Goal: Information Seeking & Learning: Learn about a topic

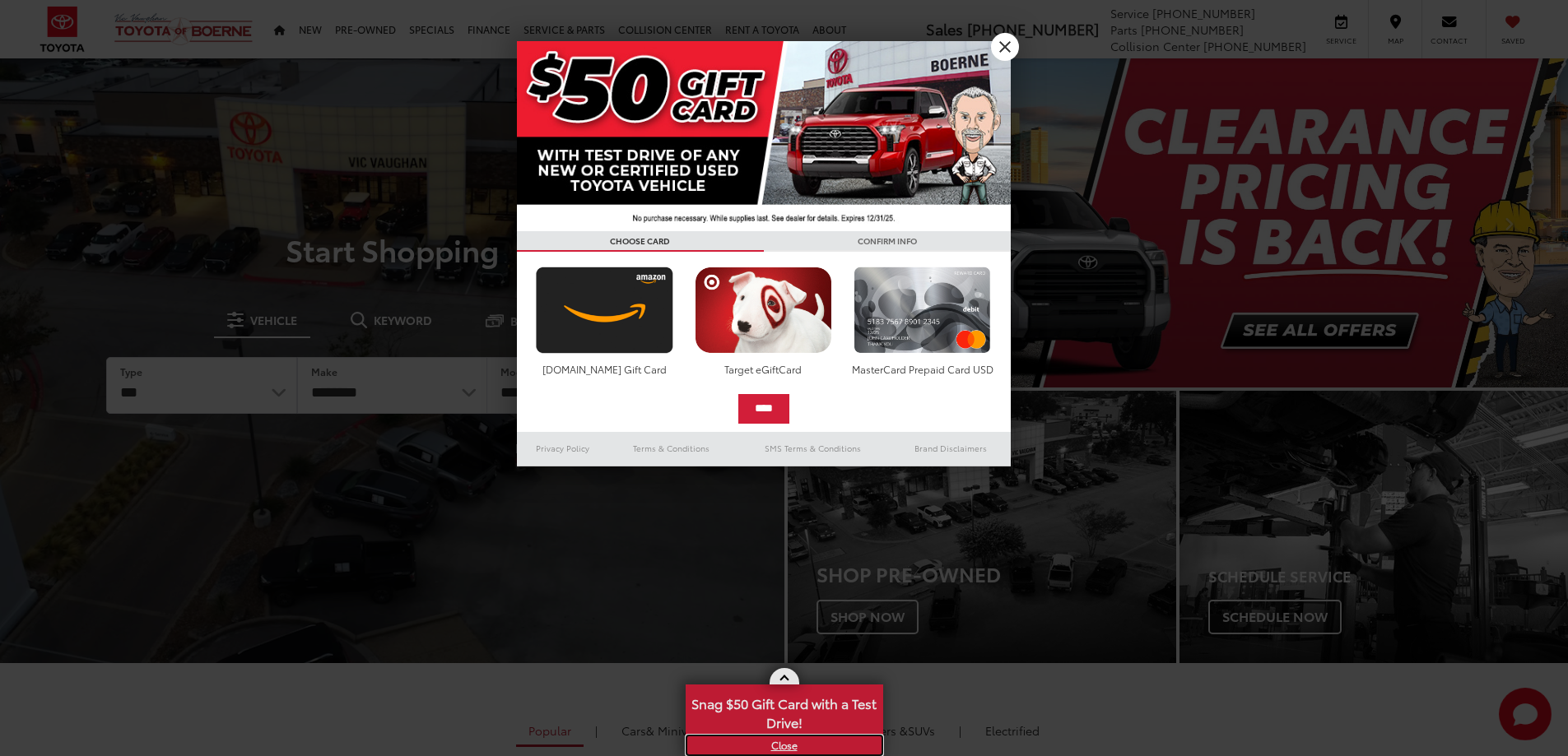
click at [776, 747] on link "X" at bounding box center [784, 745] width 194 height 18
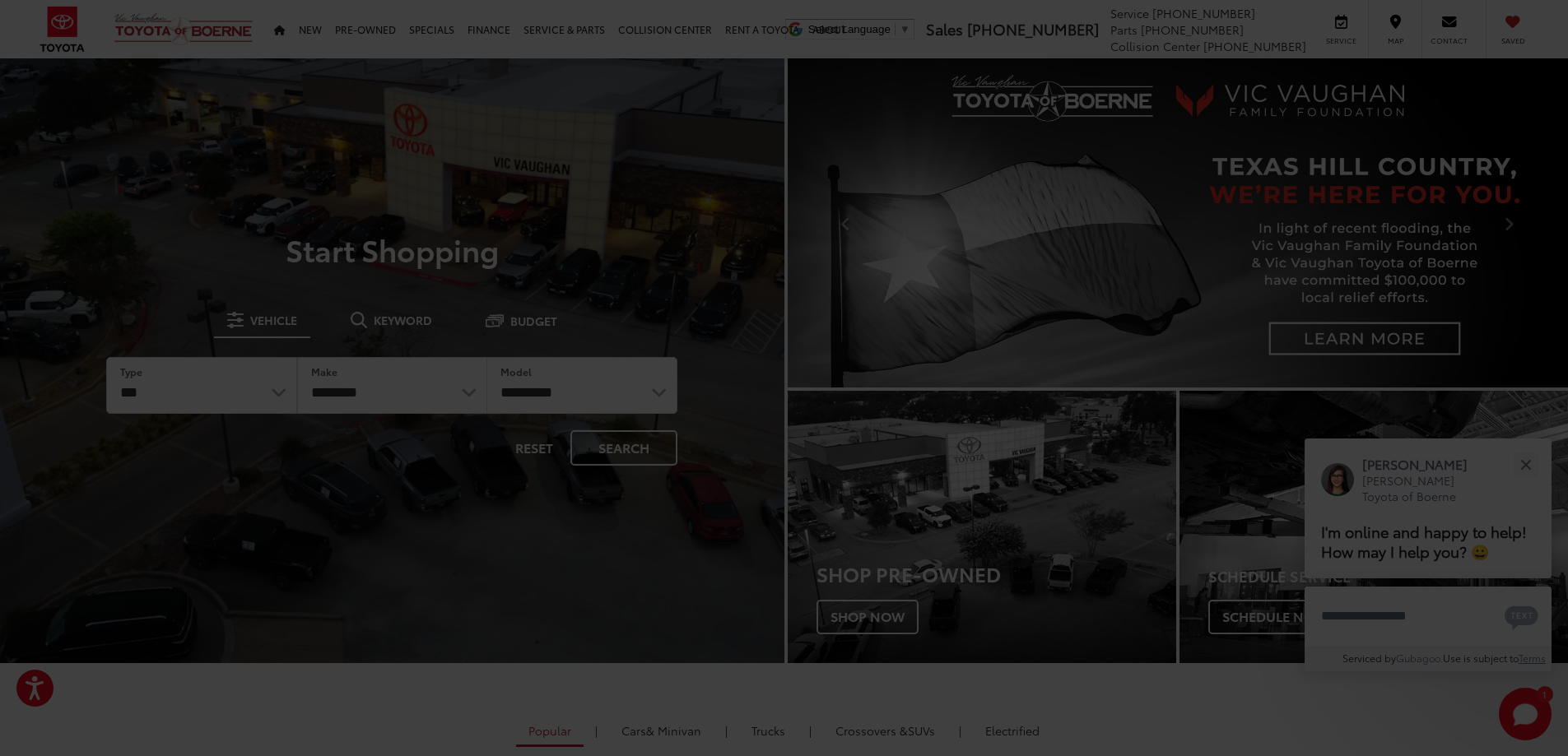
click at [1519, 470] on div at bounding box center [784, 378] width 1568 height 756
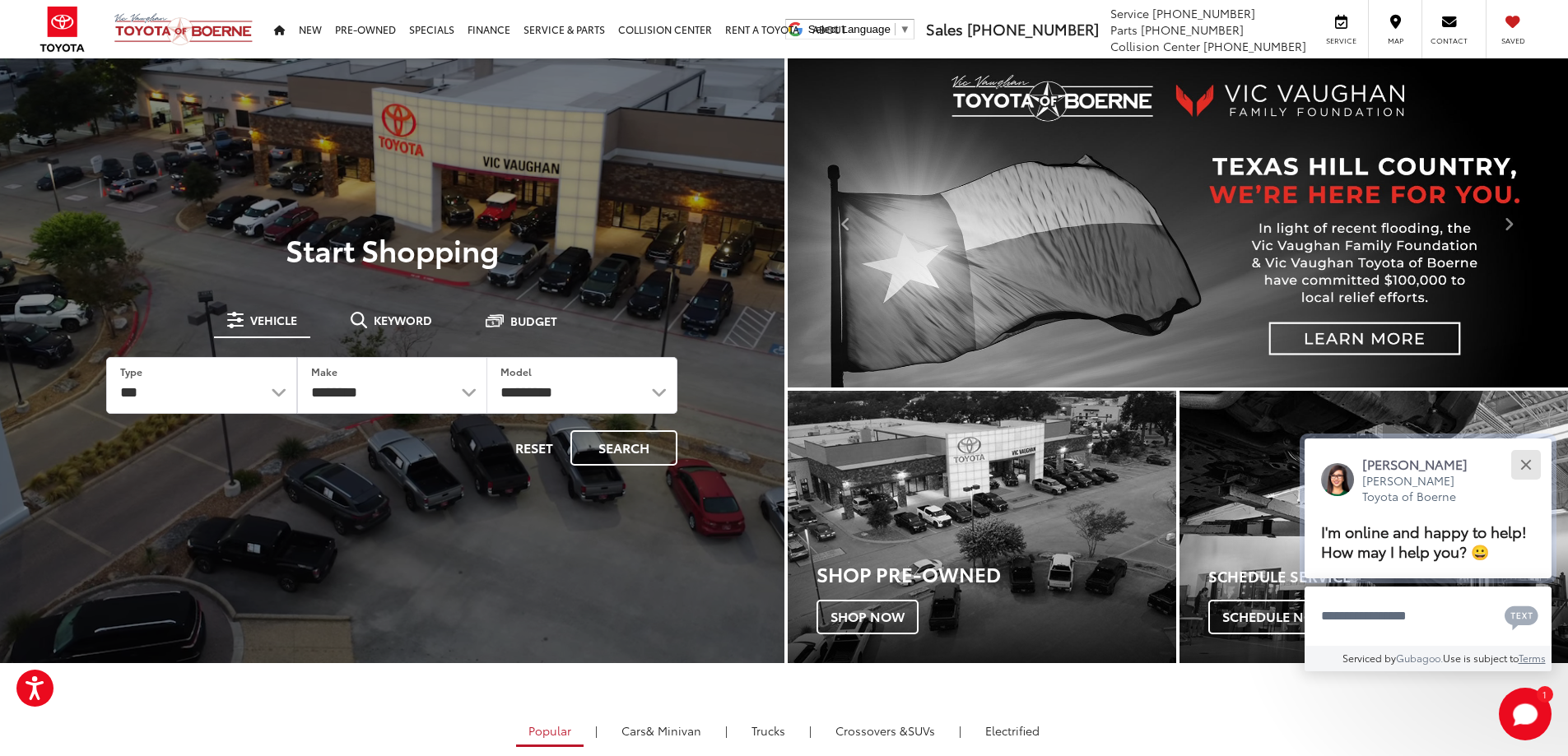
click at [1532, 463] on button "Close" at bounding box center [1525, 464] width 36 height 36
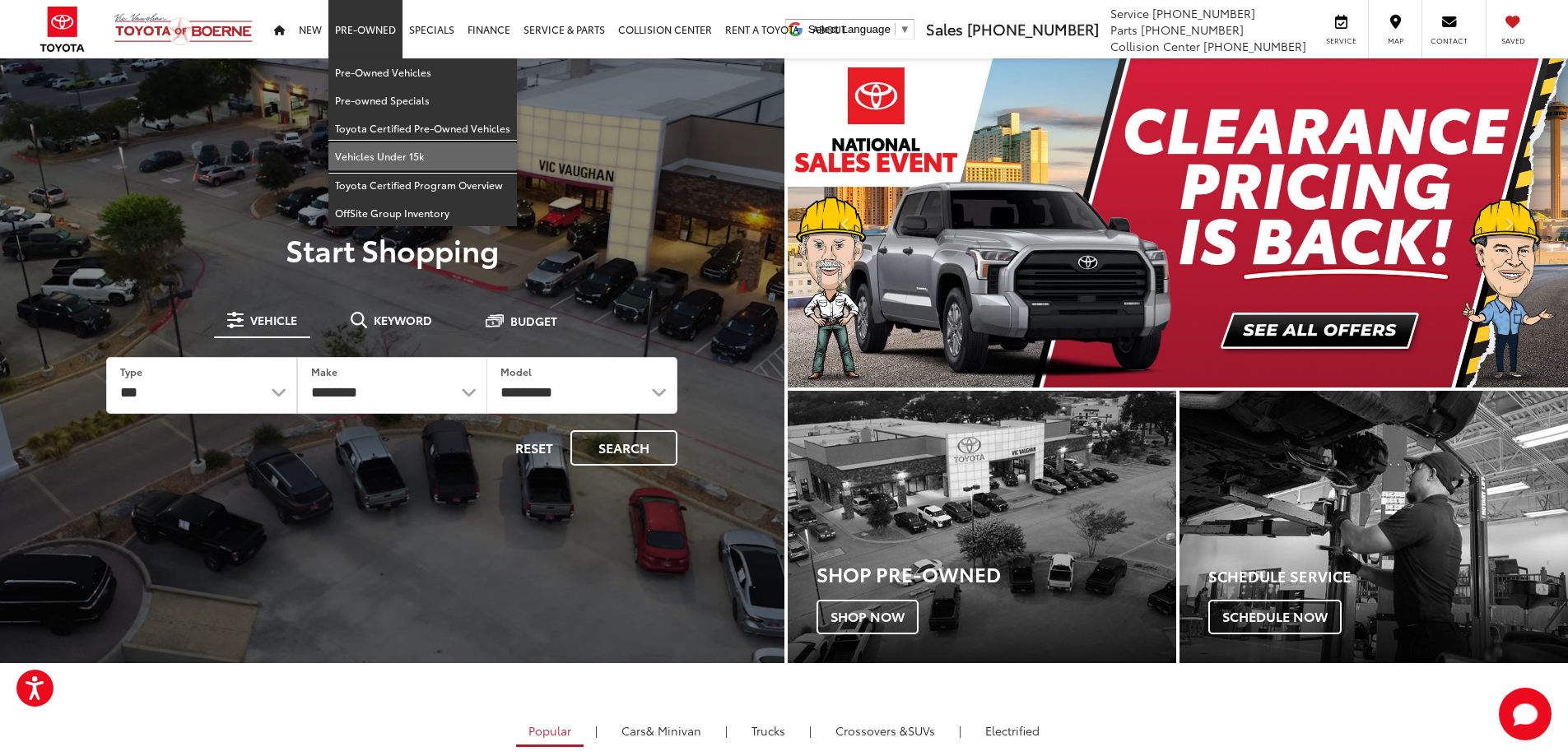
click at [386, 155] on link "Vehicles Under 15k" at bounding box center [423, 156] width 188 height 28
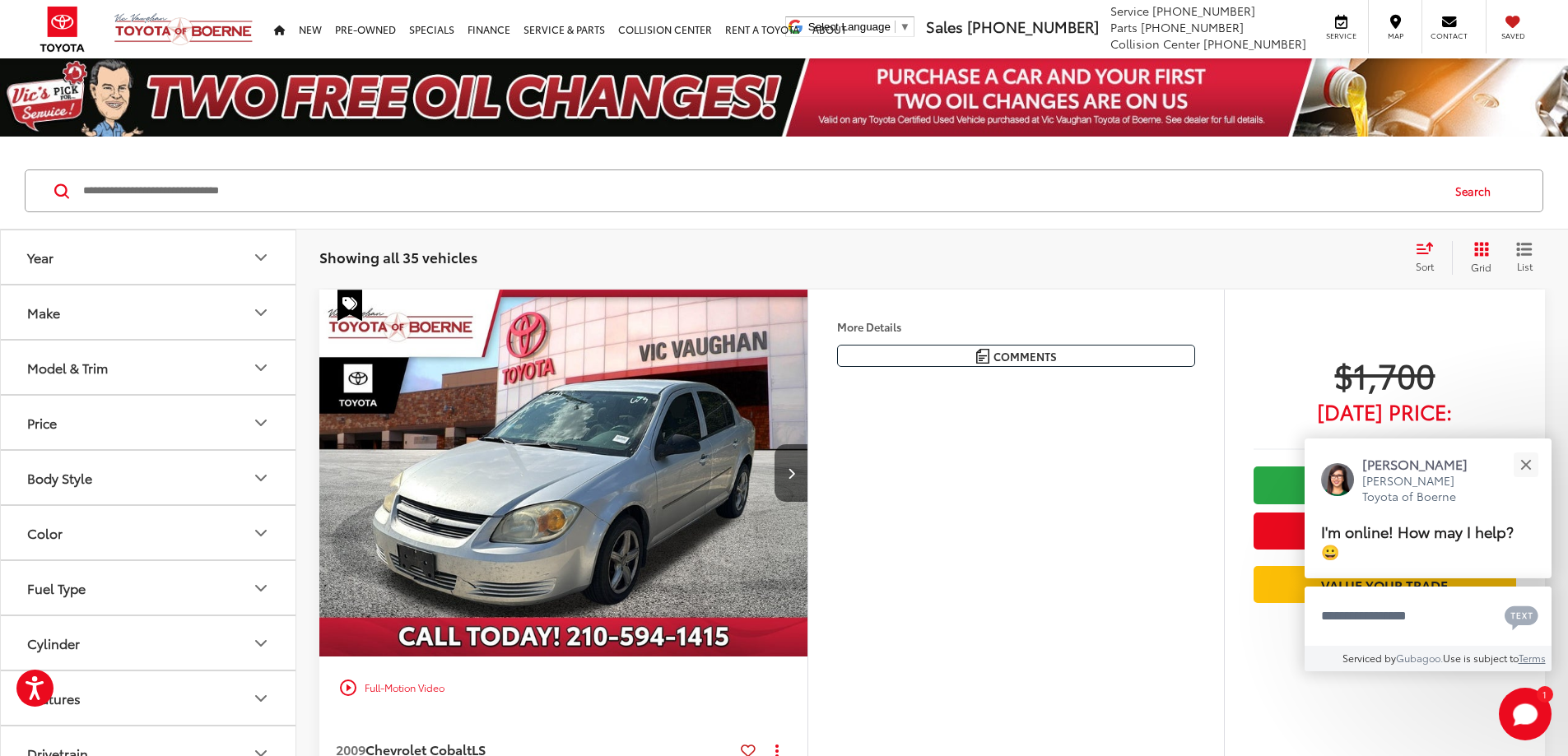
scroll to position [412, 0]
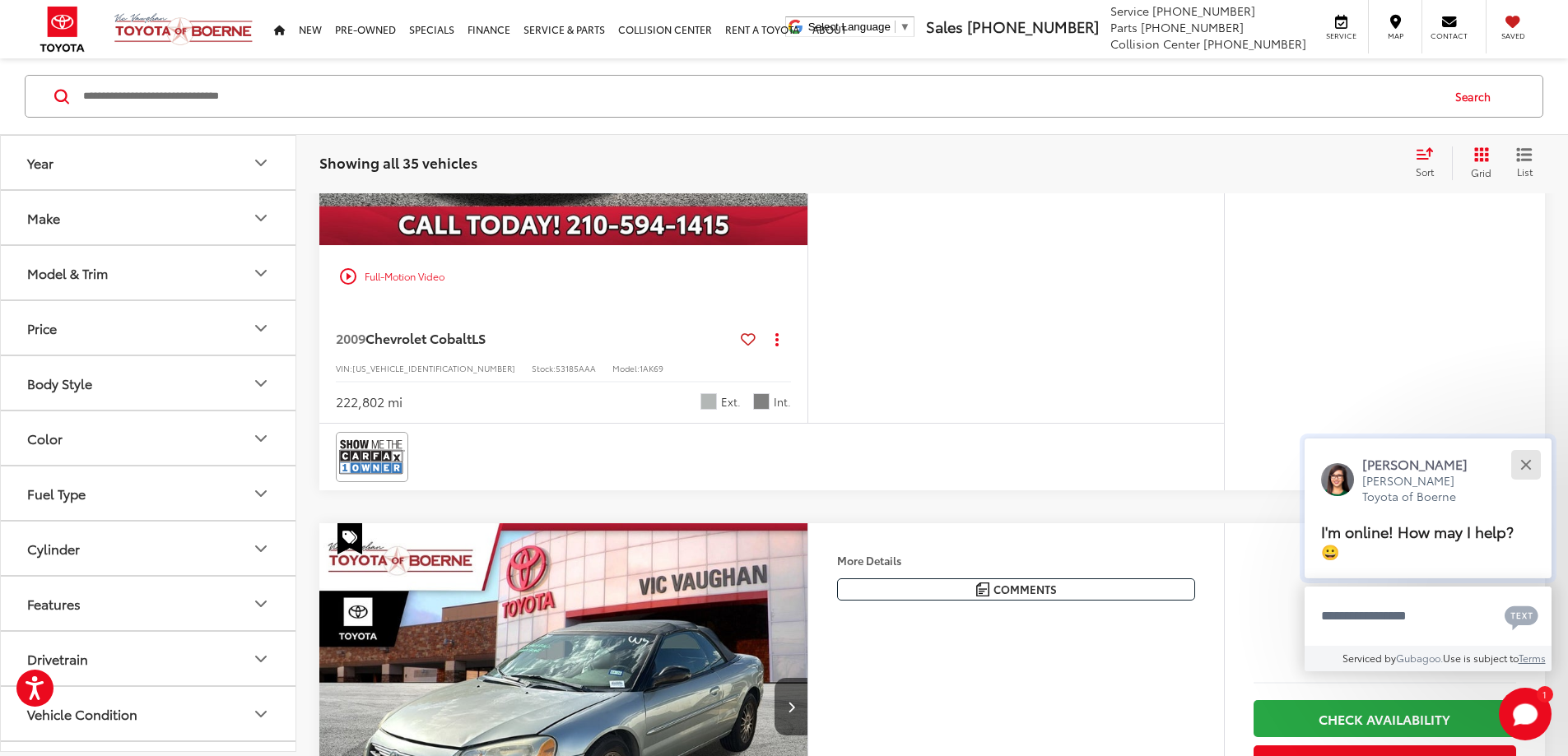
click at [1525, 470] on button "Close" at bounding box center [1525, 464] width 36 height 36
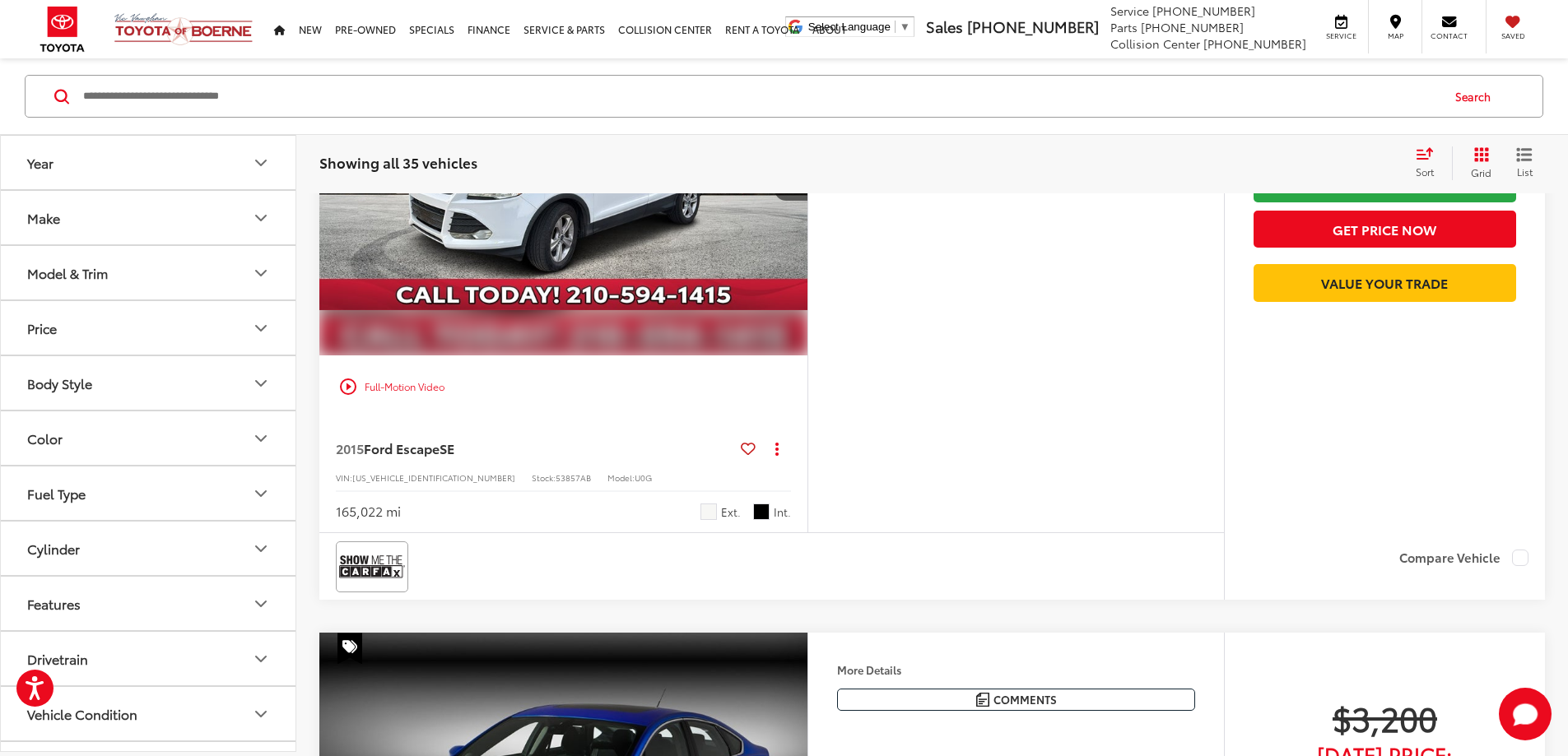
scroll to position [1480, 0]
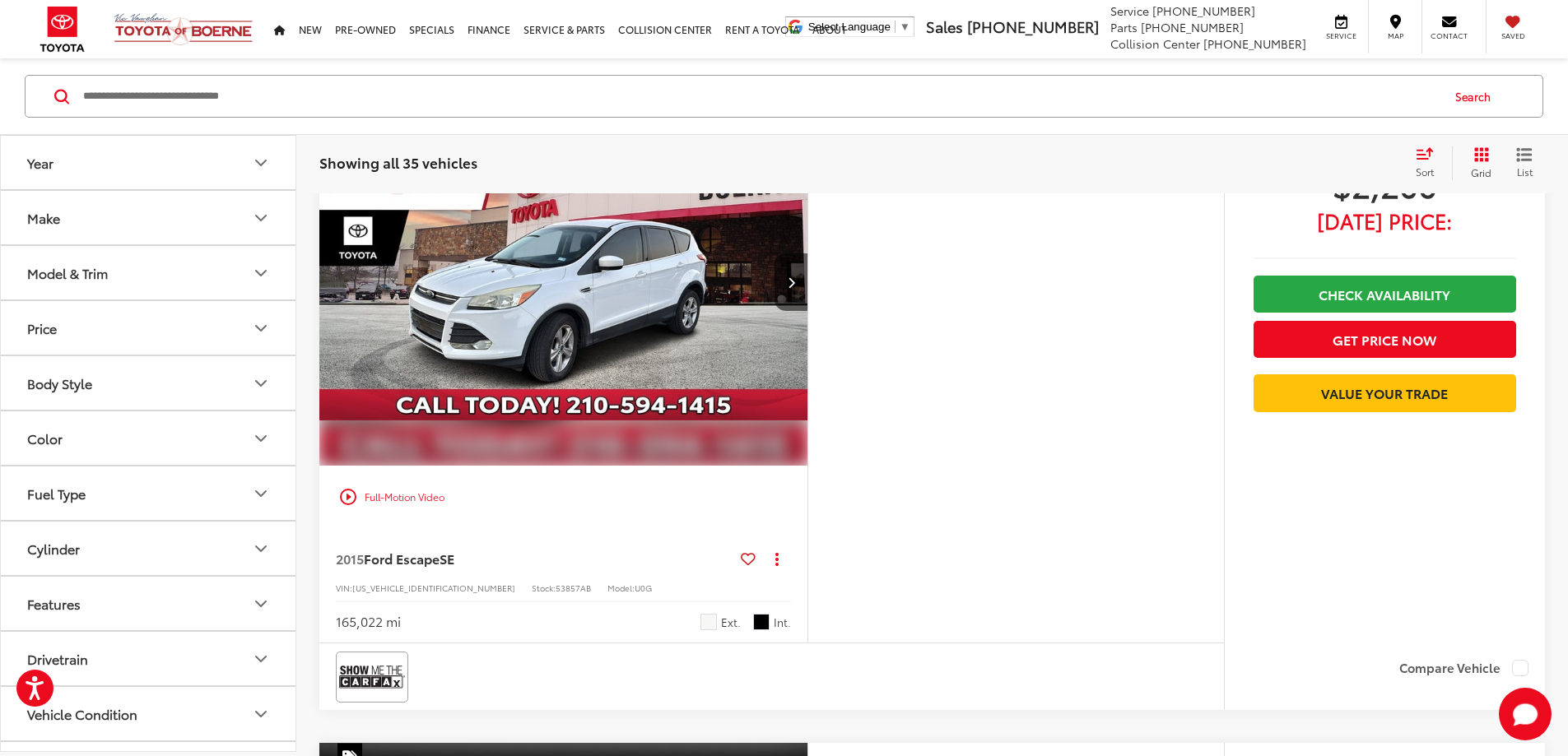
click at [0, 0] on button "More..." at bounding box center [0, 0] width 0 height 0
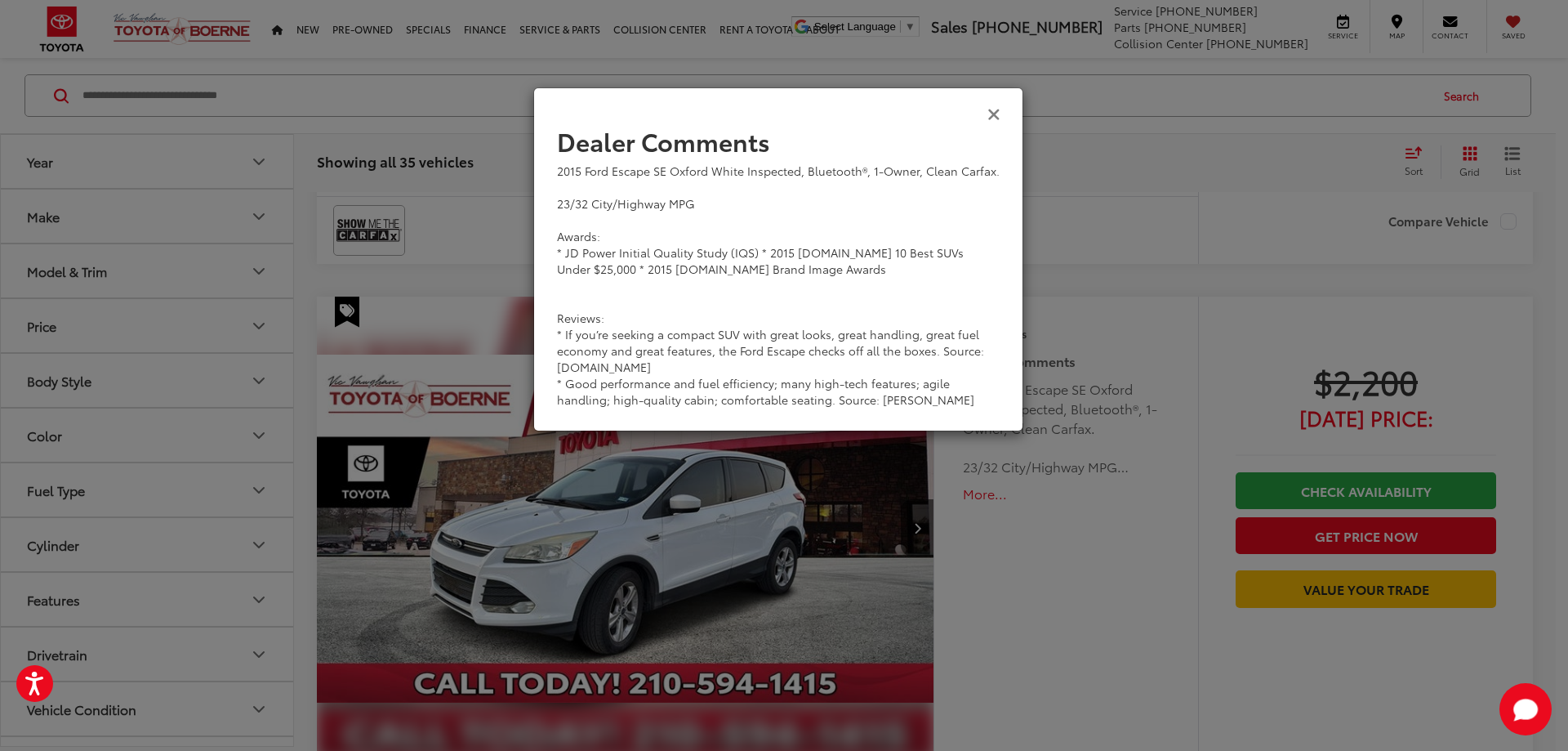
click at [990, 119] on icon "Close" at bounding box center [993, 112] width 13 height 17
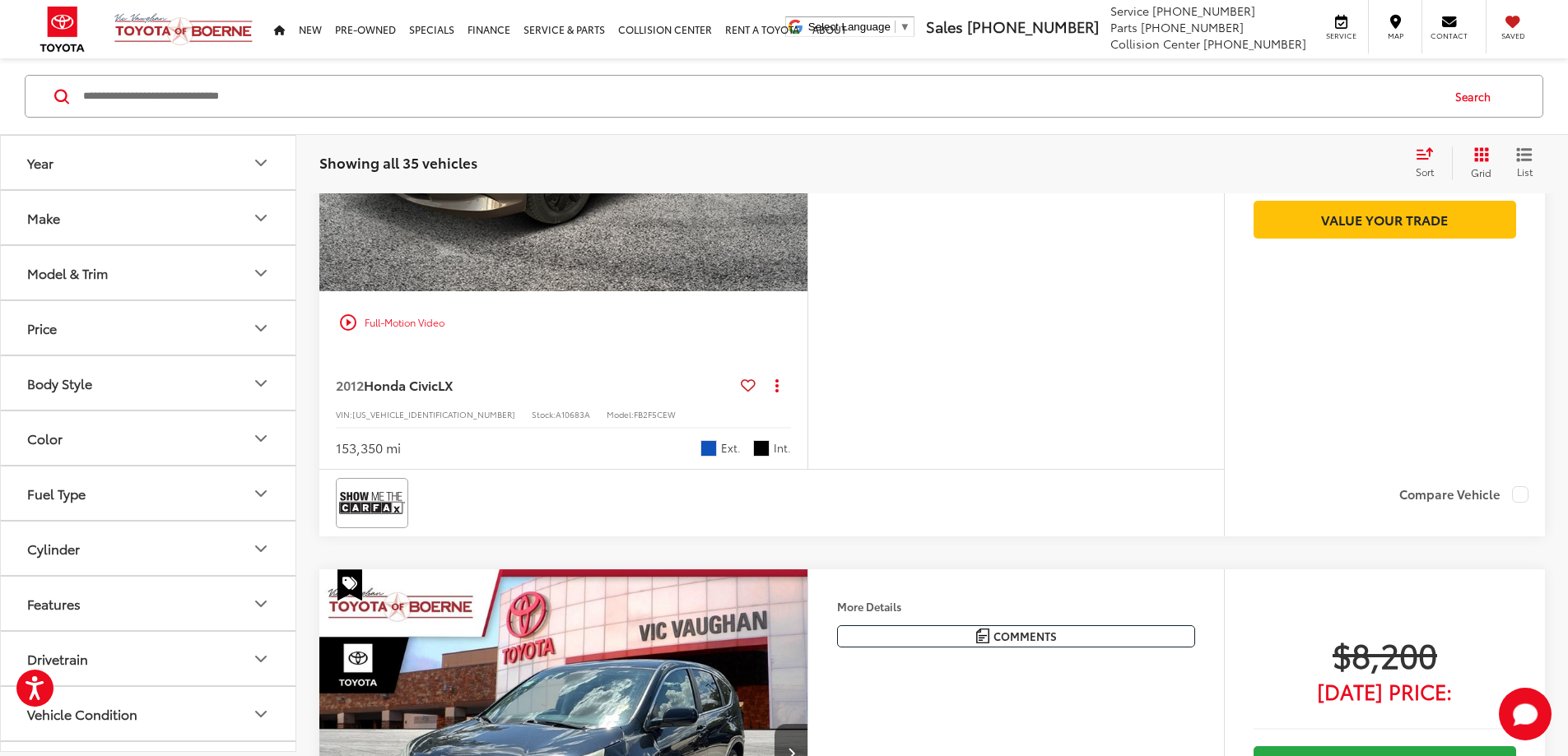
scroll to position [6663, 0]
drag, startPoint x: 930, startPoint y: 443, endPoint x: 944, endPoint y: 483, distance: 42.4
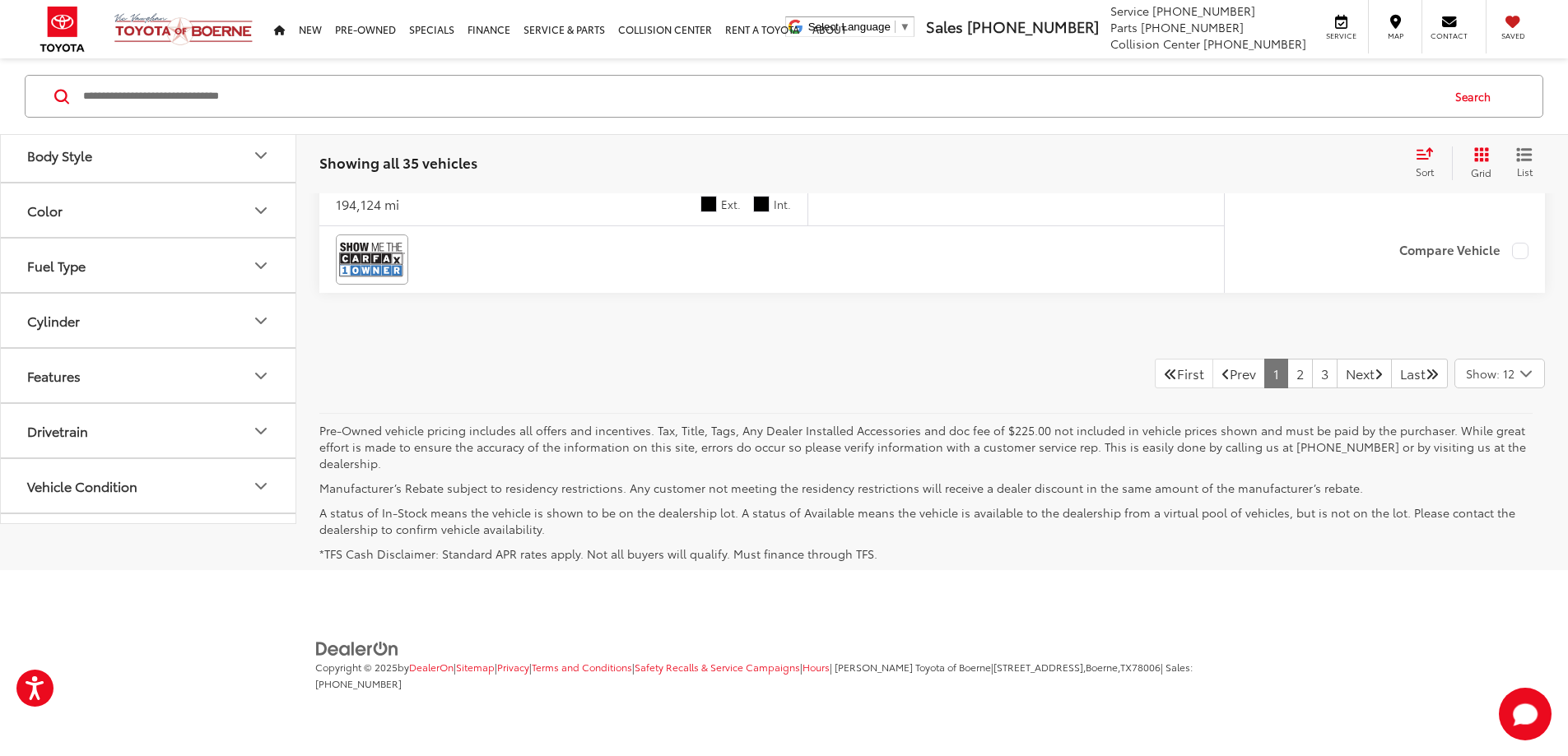
scroll to position [8720, 0]
click at [1287, 388] on link "2" at bounding box center [1300, 373] width 26 height 30
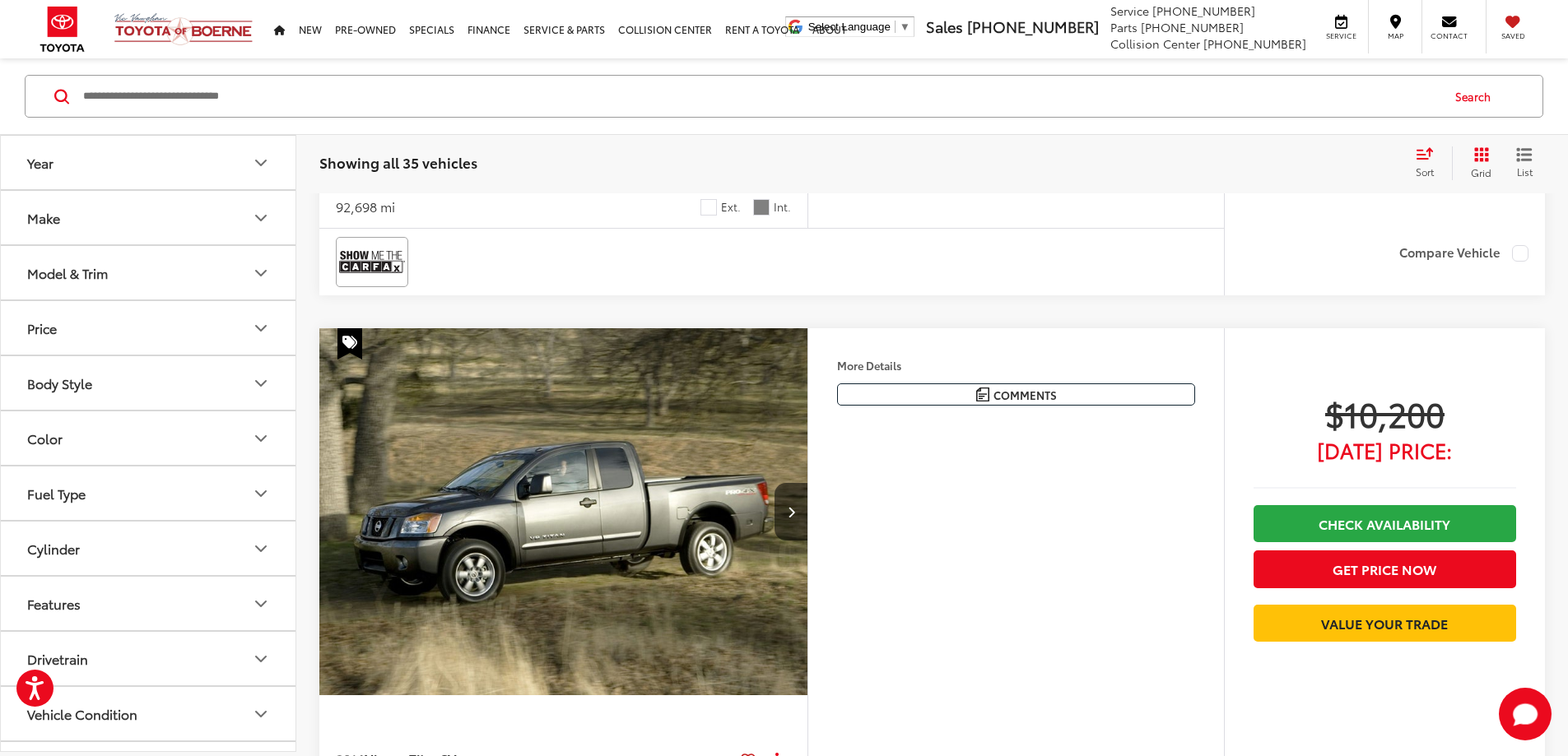
scroll to position [5195, 0]
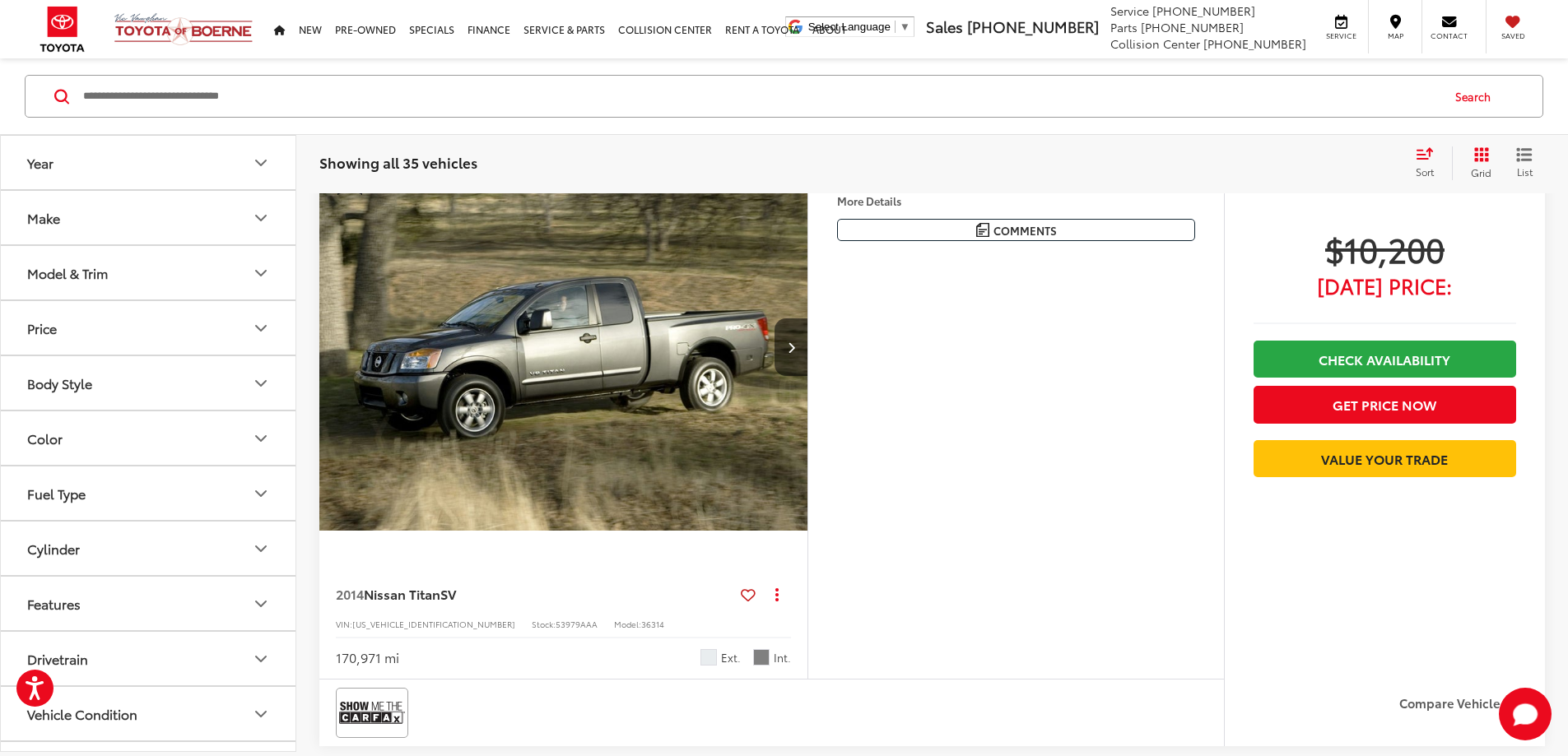
click at [0, 0] on button "More..." at bounding box center [0, 0] width 0 height 0
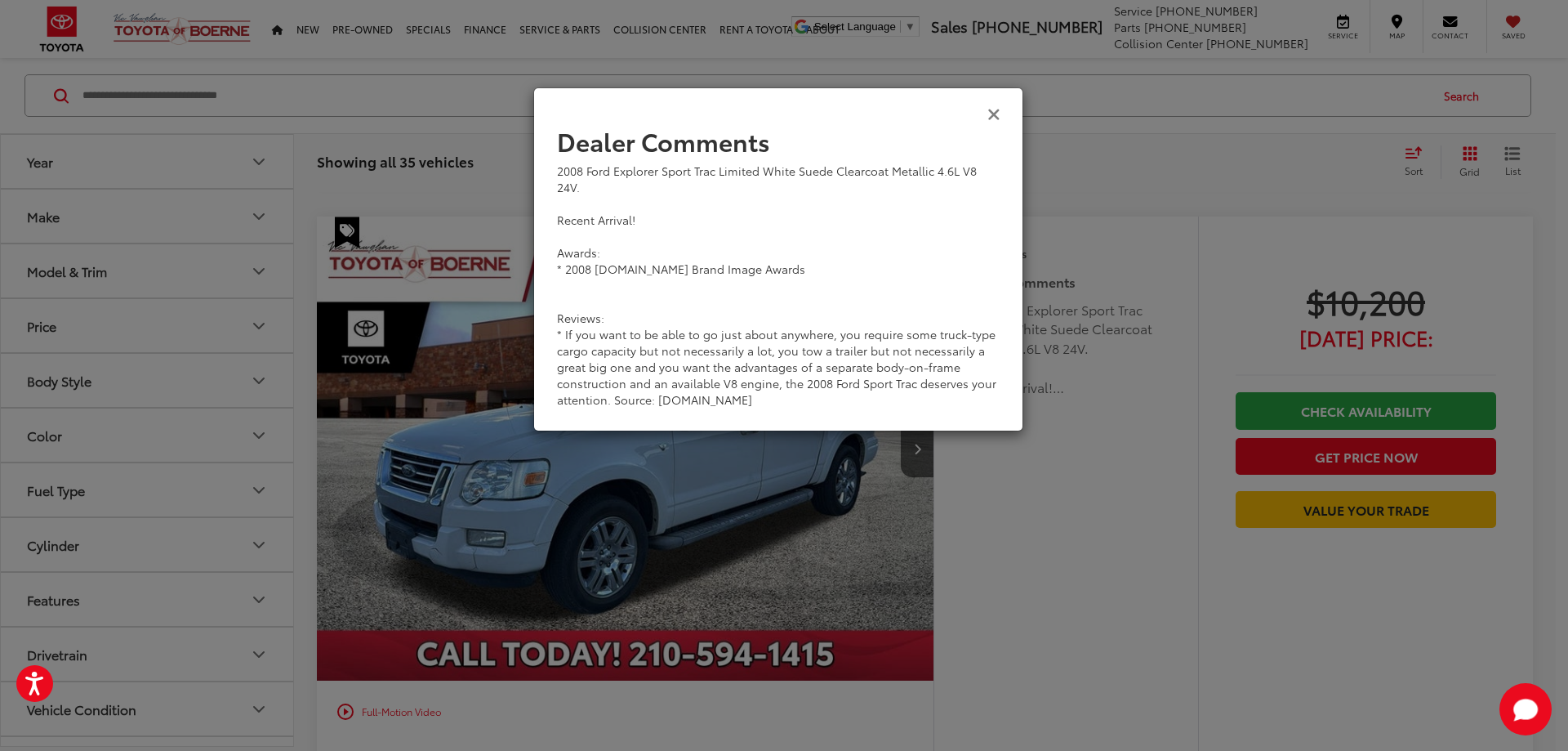
click at [997, 119] on icon "Close" at bounding box center [993, 112] width 13 height 17
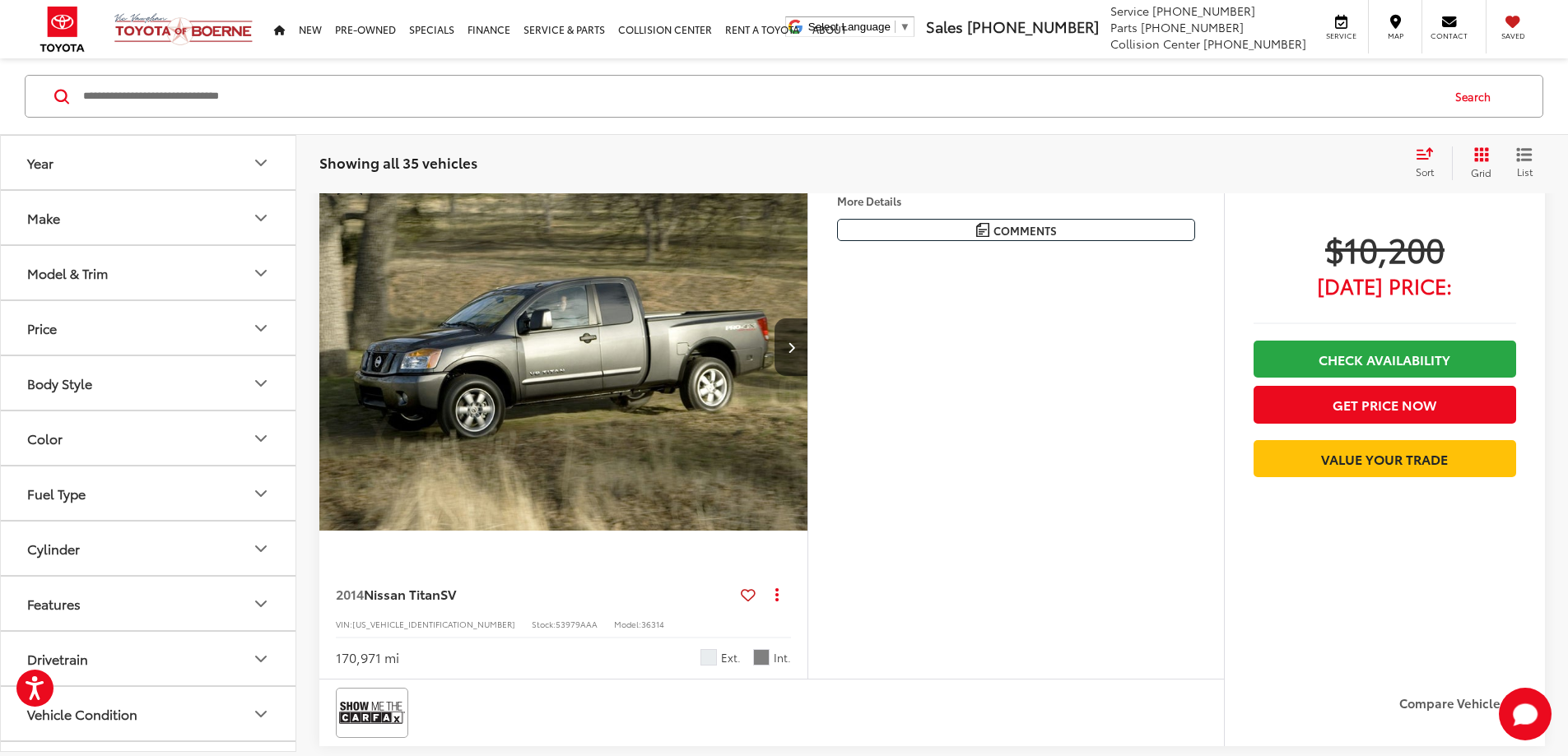
scroll to position [0, 1872]
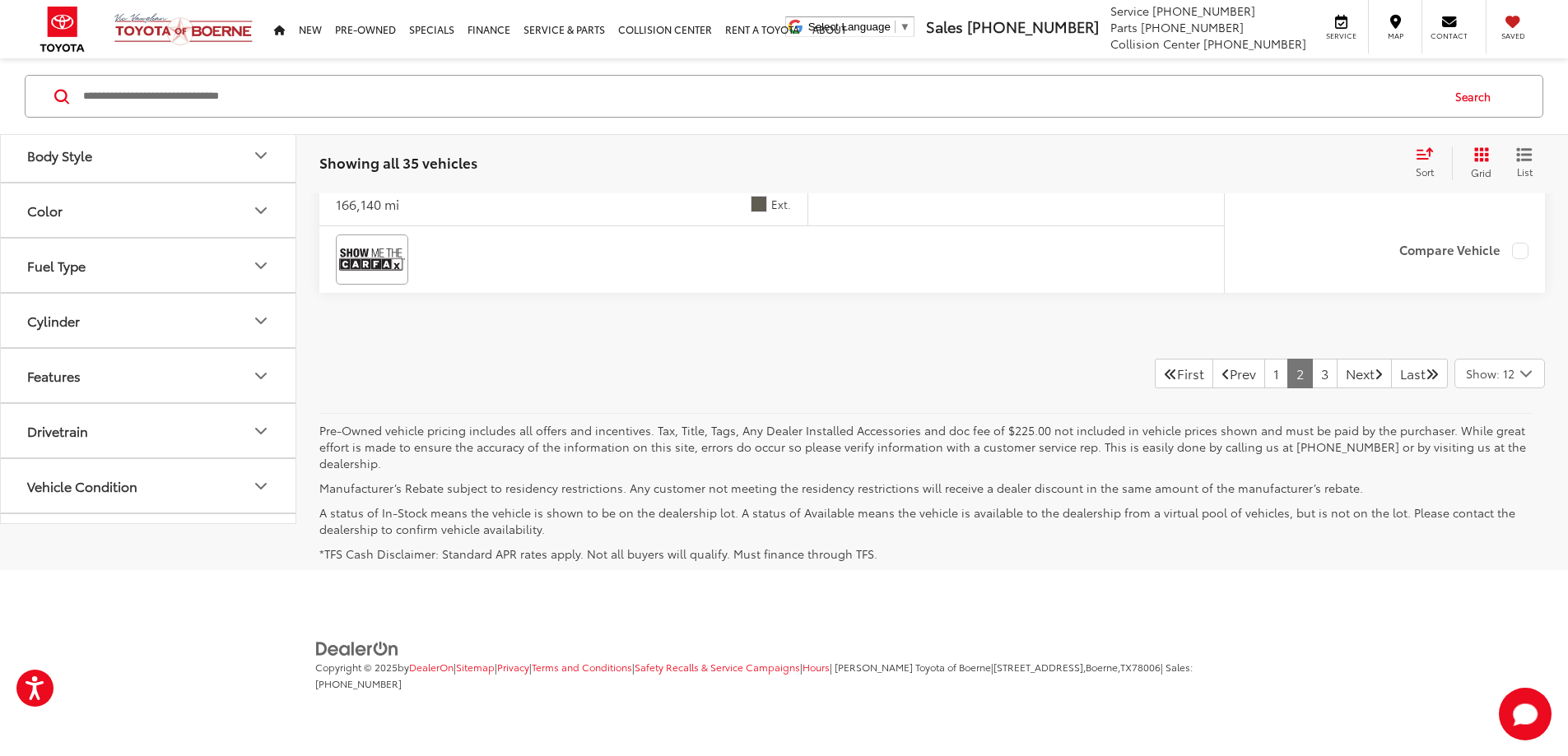
scroll to position [7991, 0]
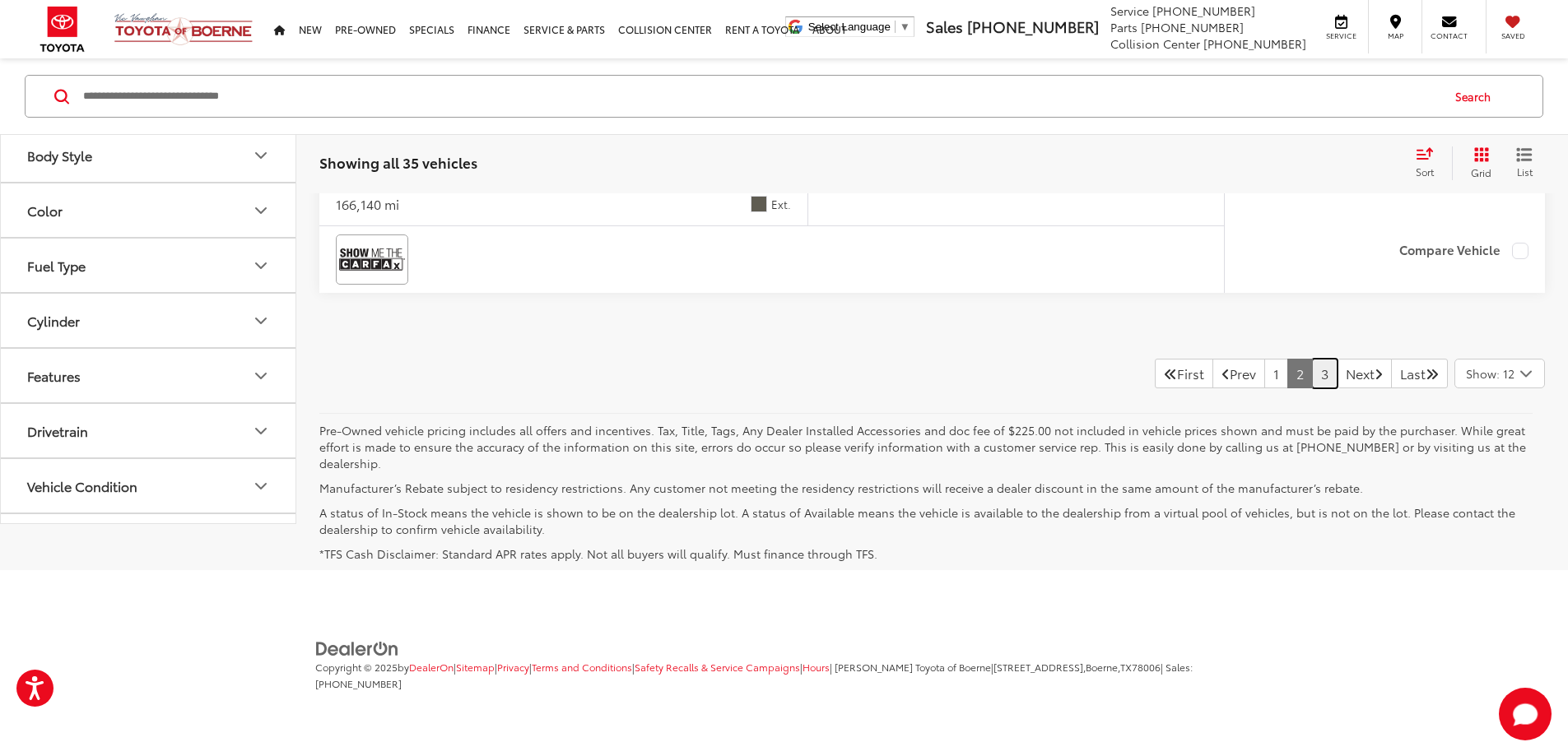
drag, startPoint x: 1305, startPoint y: 390, endPoint x: 1256, endPoint y: 452, distance: 79.0
click at [1312, 388] on link "3" at bounding box center [1324, 373] width 26 height 30
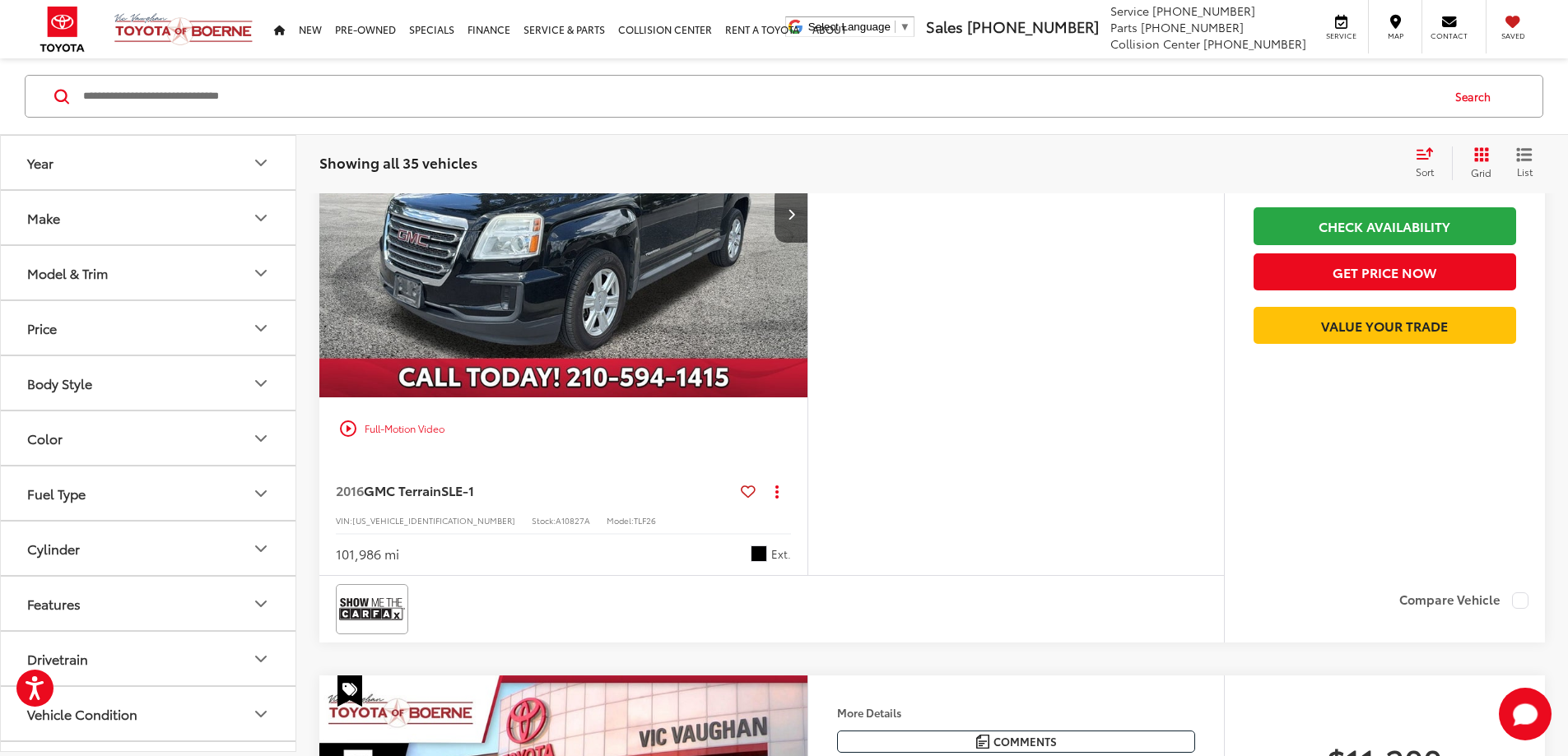
scroll to position [177, 0]
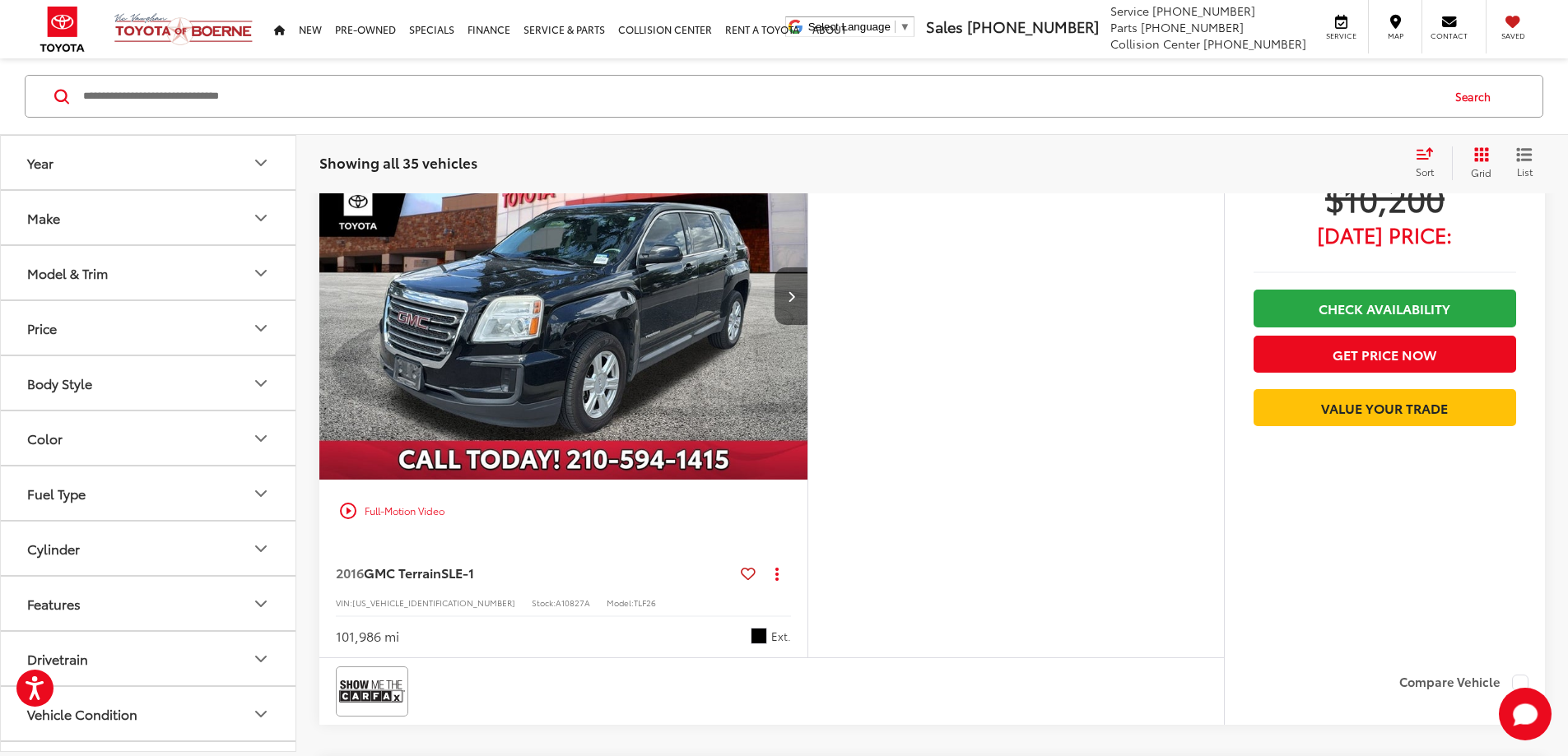
click at [808, 325] on button "Next image" at bounding box center [790, 296] width 33 height 57
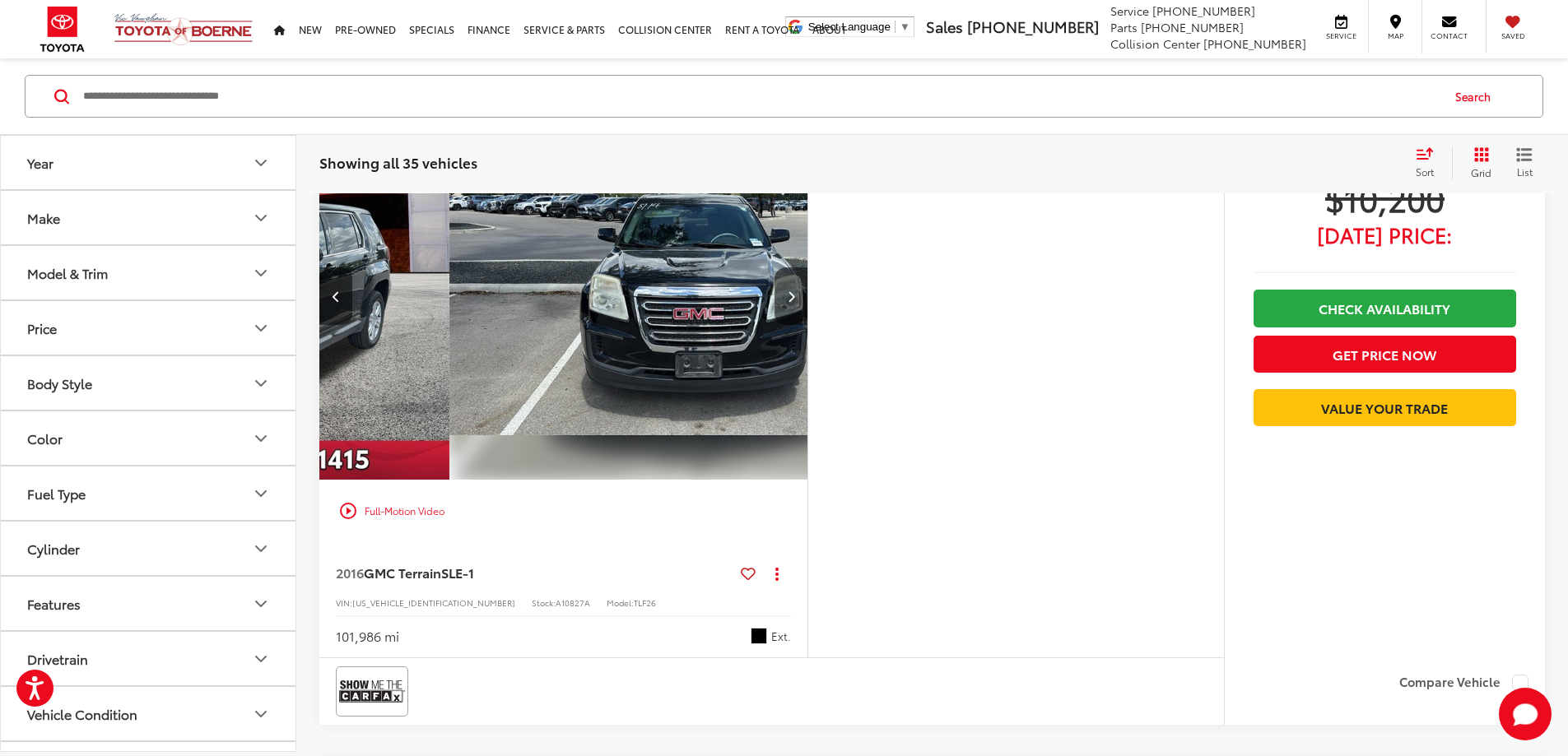
scroll to position [0, 624]
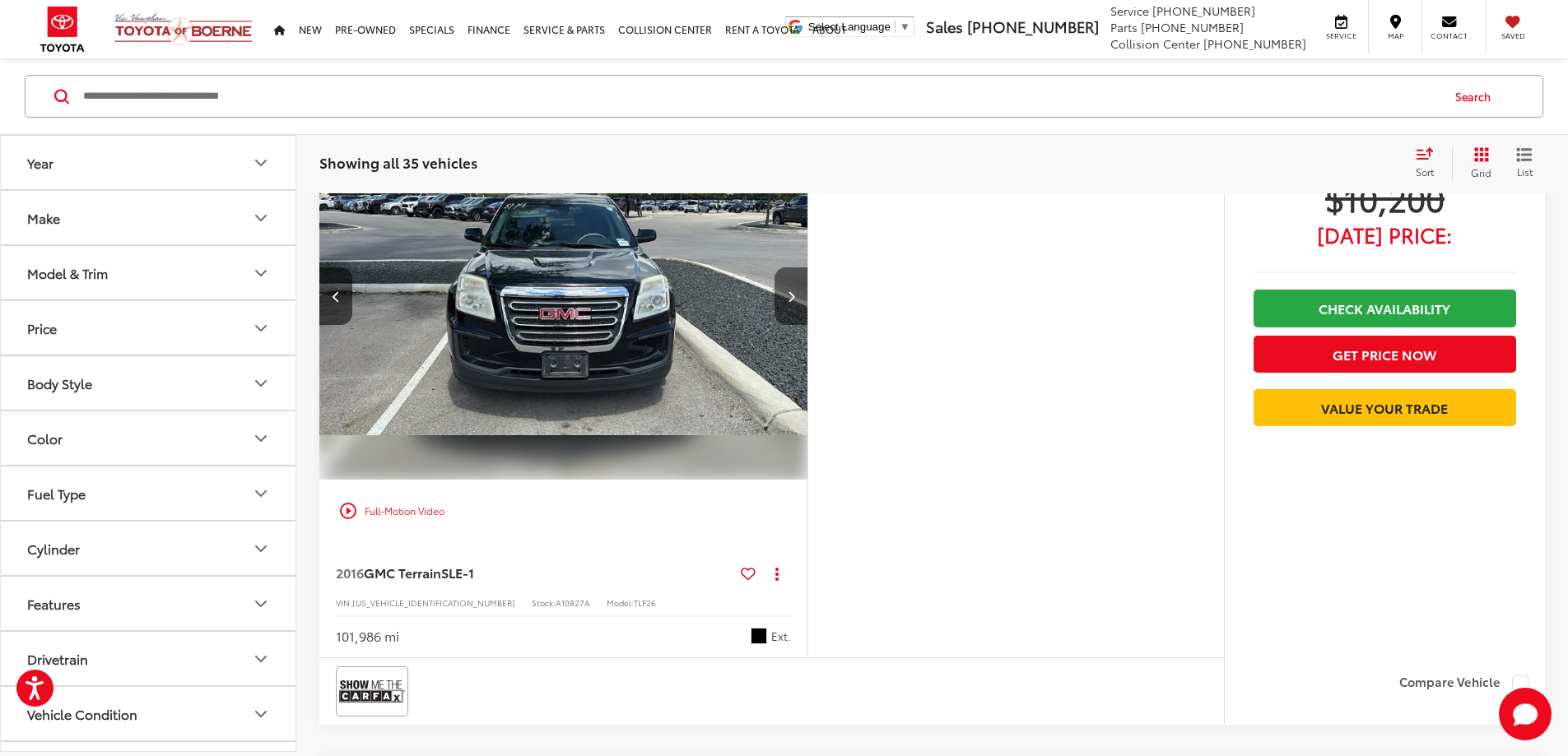
click at [795, 302] on icon "Next image" at bounding box center [791, 296] width 7 height 12
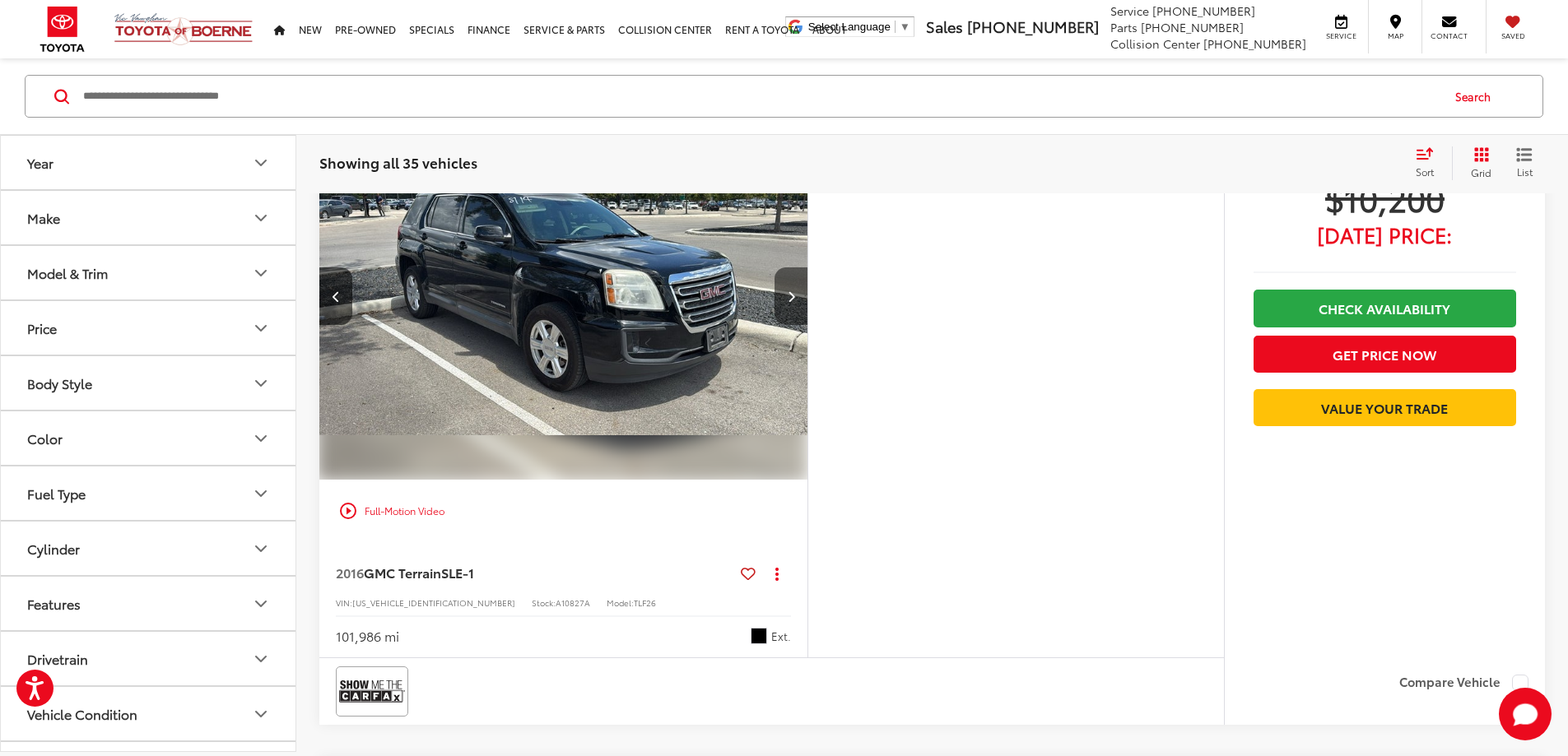
scroll to position [0, 1248]
click at [795, 302] on icon "Next image" at bounding box center [791, 296] width 7 height 12
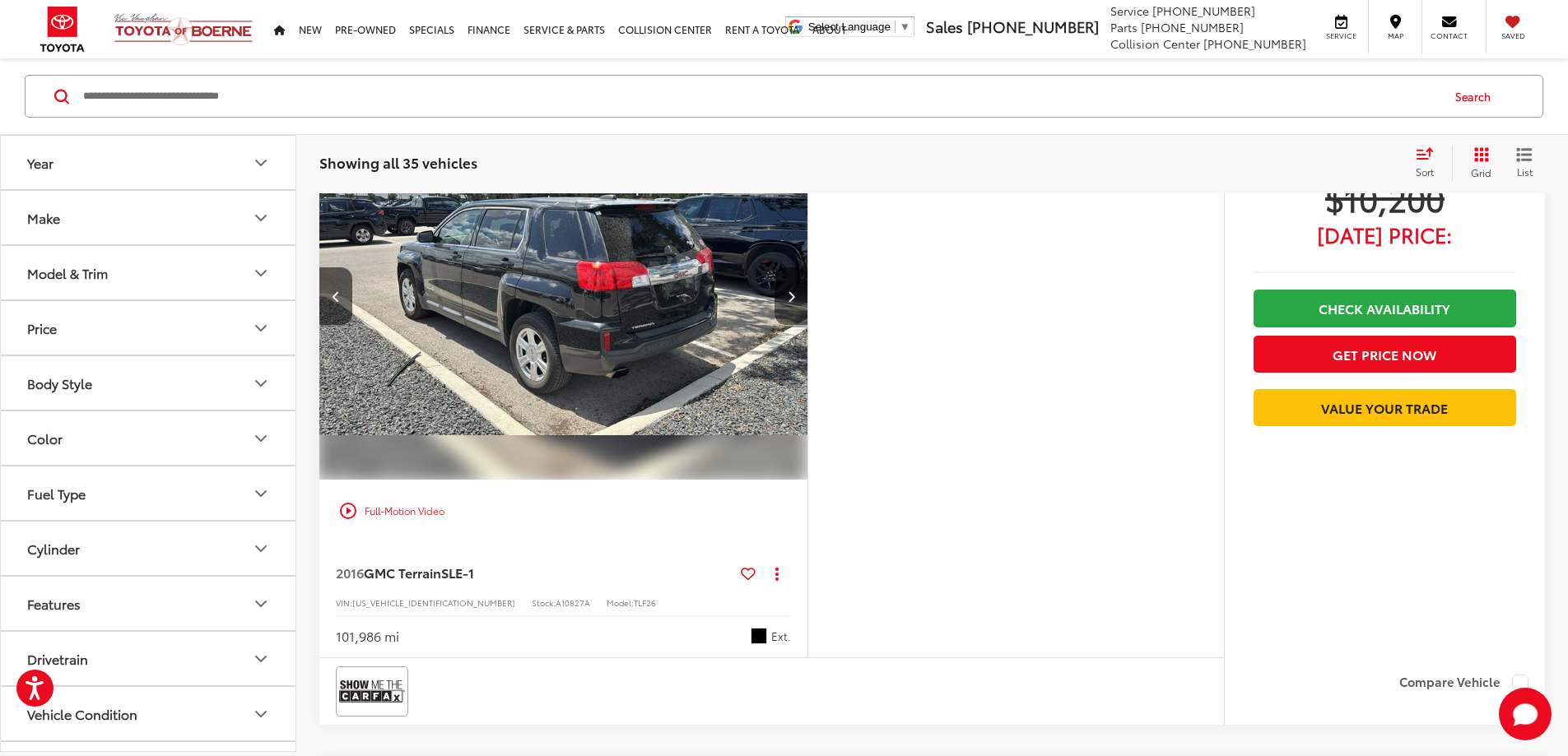
scroll to position [0, 1872]
click at [795, 302] on icon "Next image" at bounding box center [791, 296] width 7 height 12
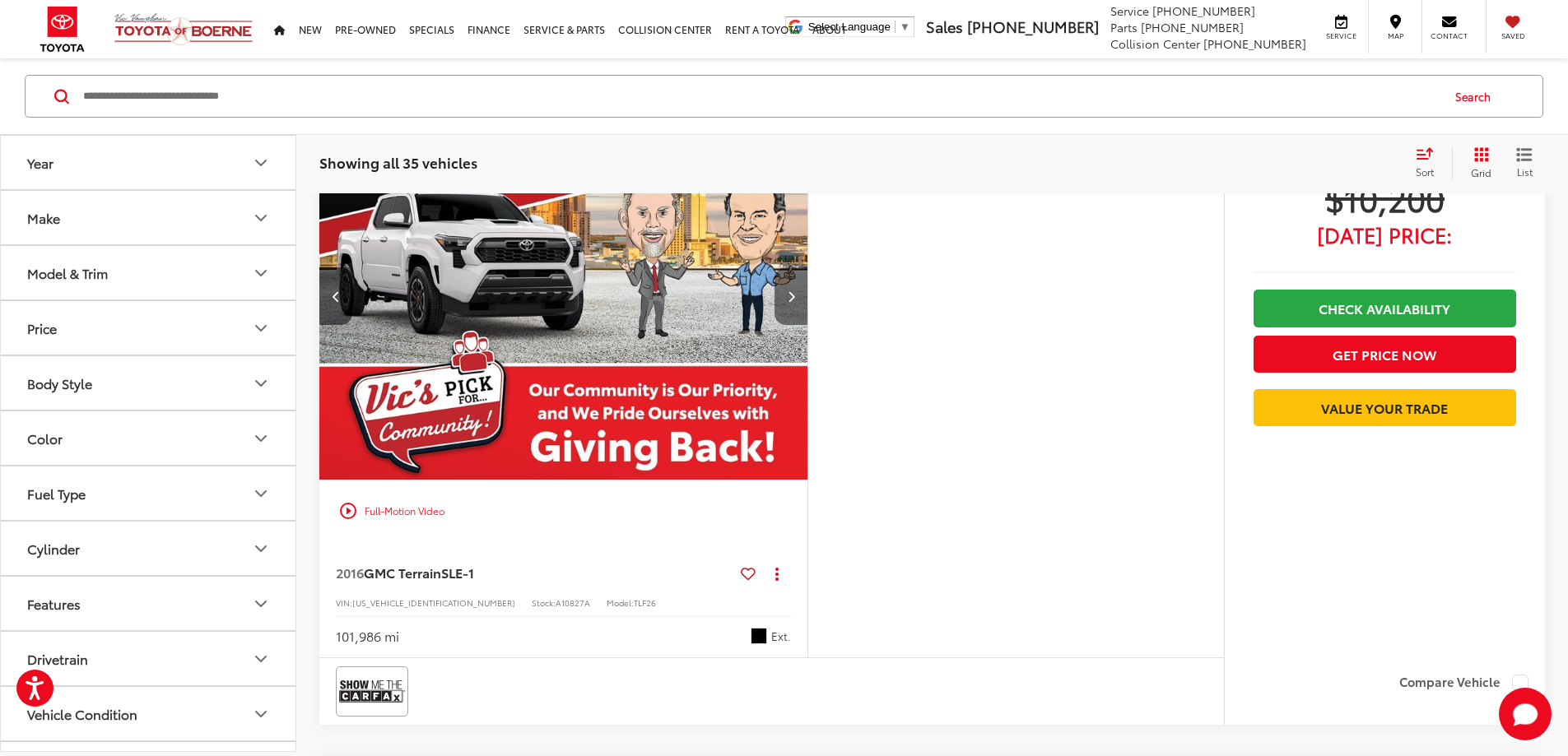
click at [795, 302] on icon "Next image" at bounding box center [791, 296] width 7 height 12
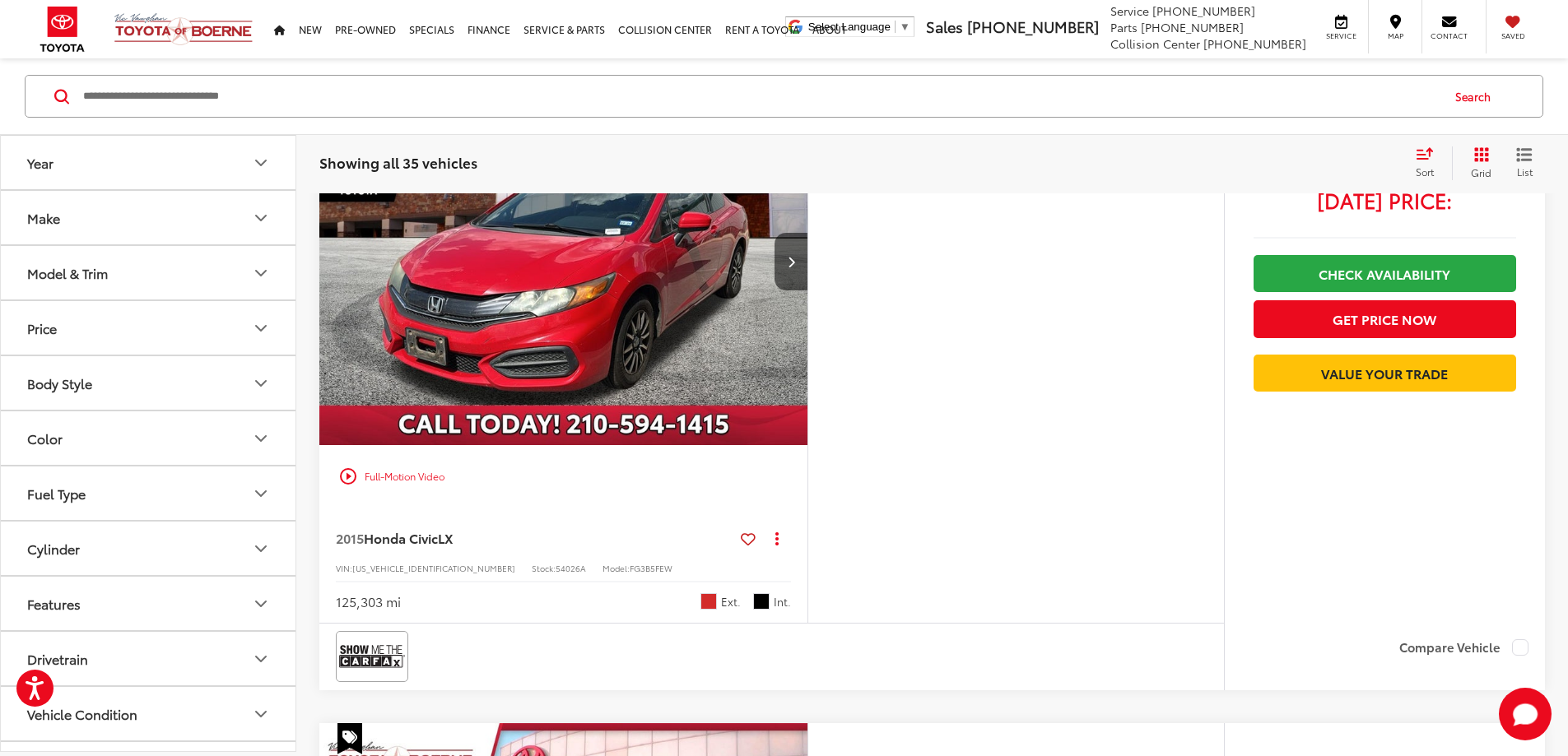
scroll to position [917, 0]
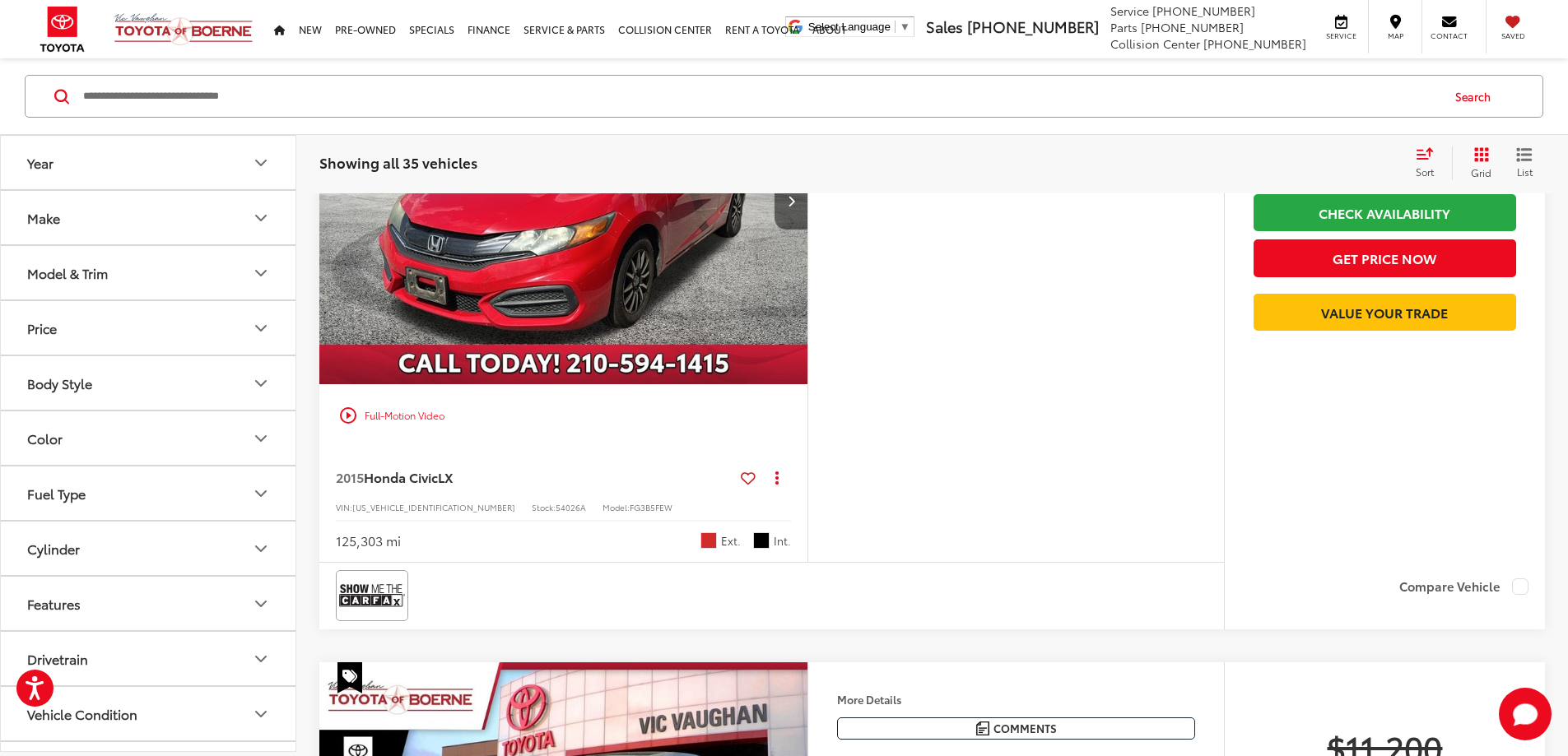
click at [808, 230] on button "Next image" at bounding box center [790, 201] width 33 height 57
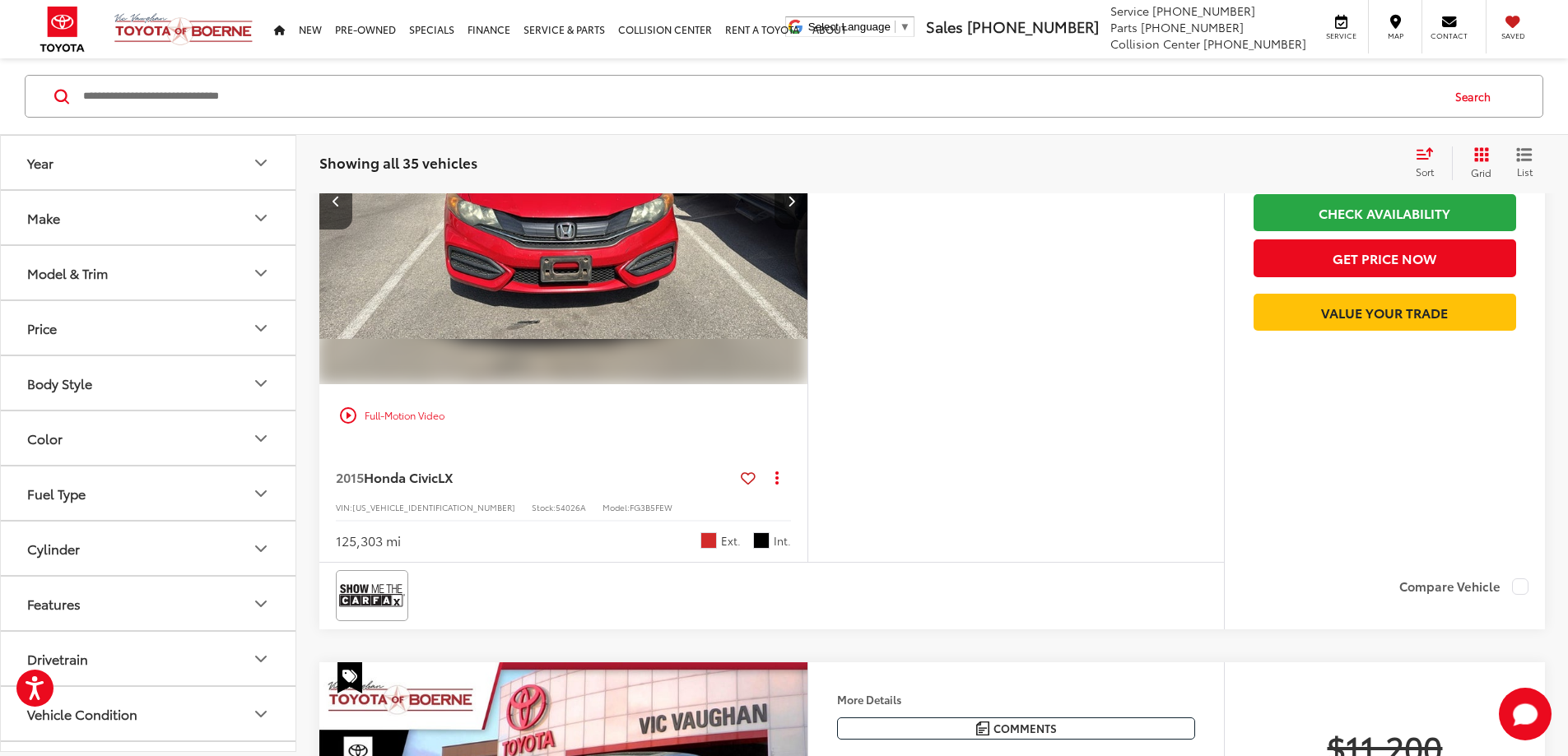
click at [808, 230] on button "Next image" at bounding box center [790, 201] width 33 height 57
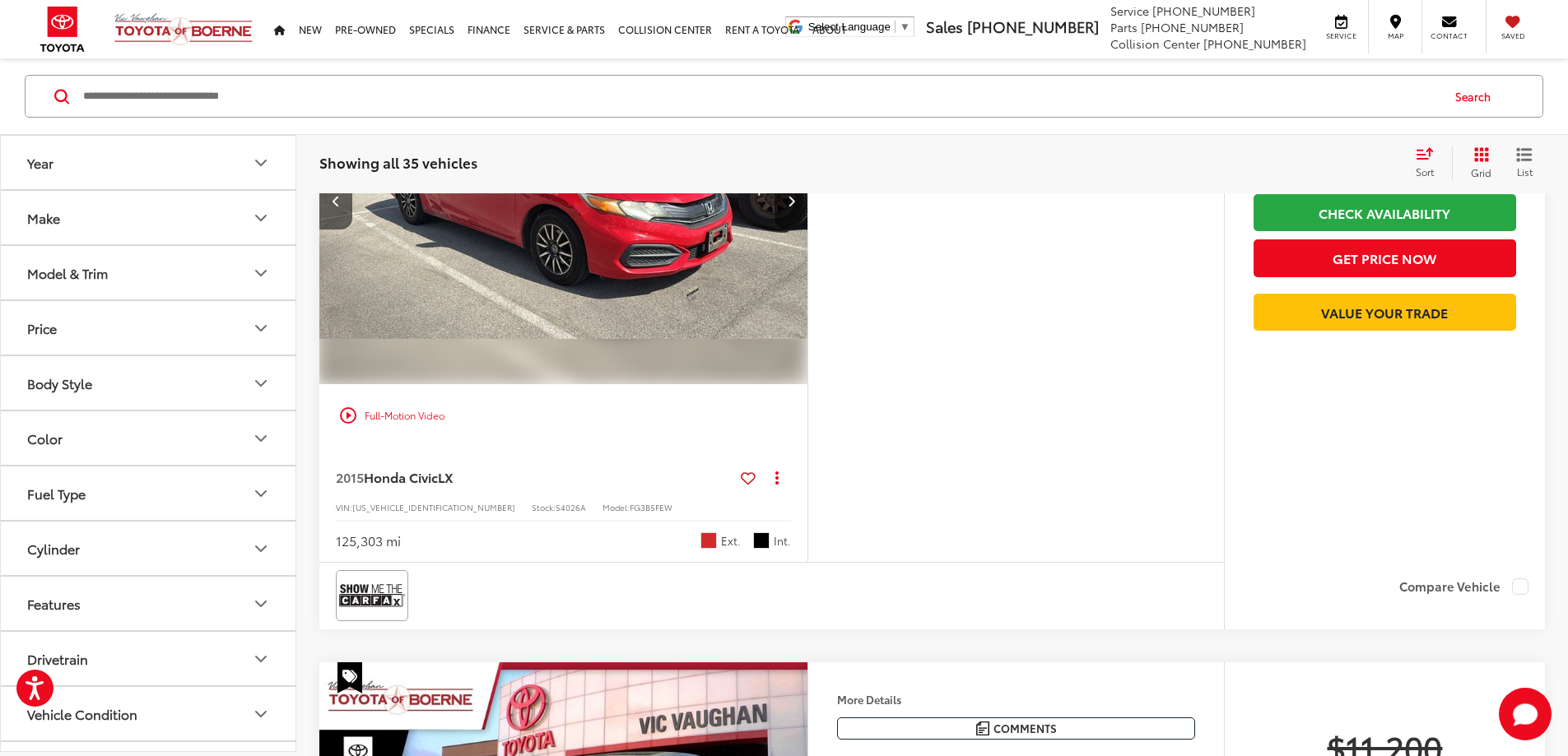
scroll to position [0, 1248]
click at [808, 230] on button "Next image" at bounding box center [790, 201] width 33 height 57
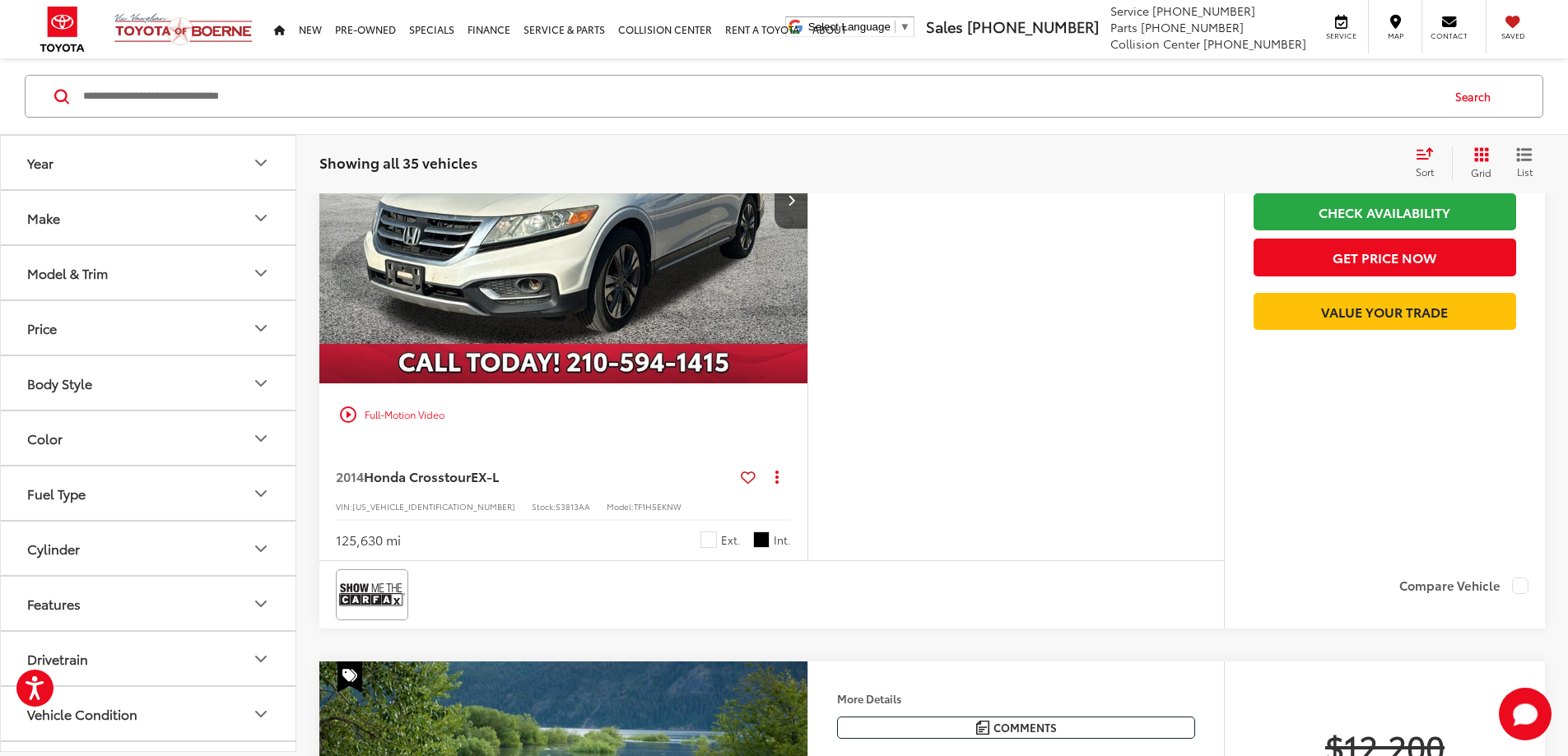
scroll to position [3797, 0]
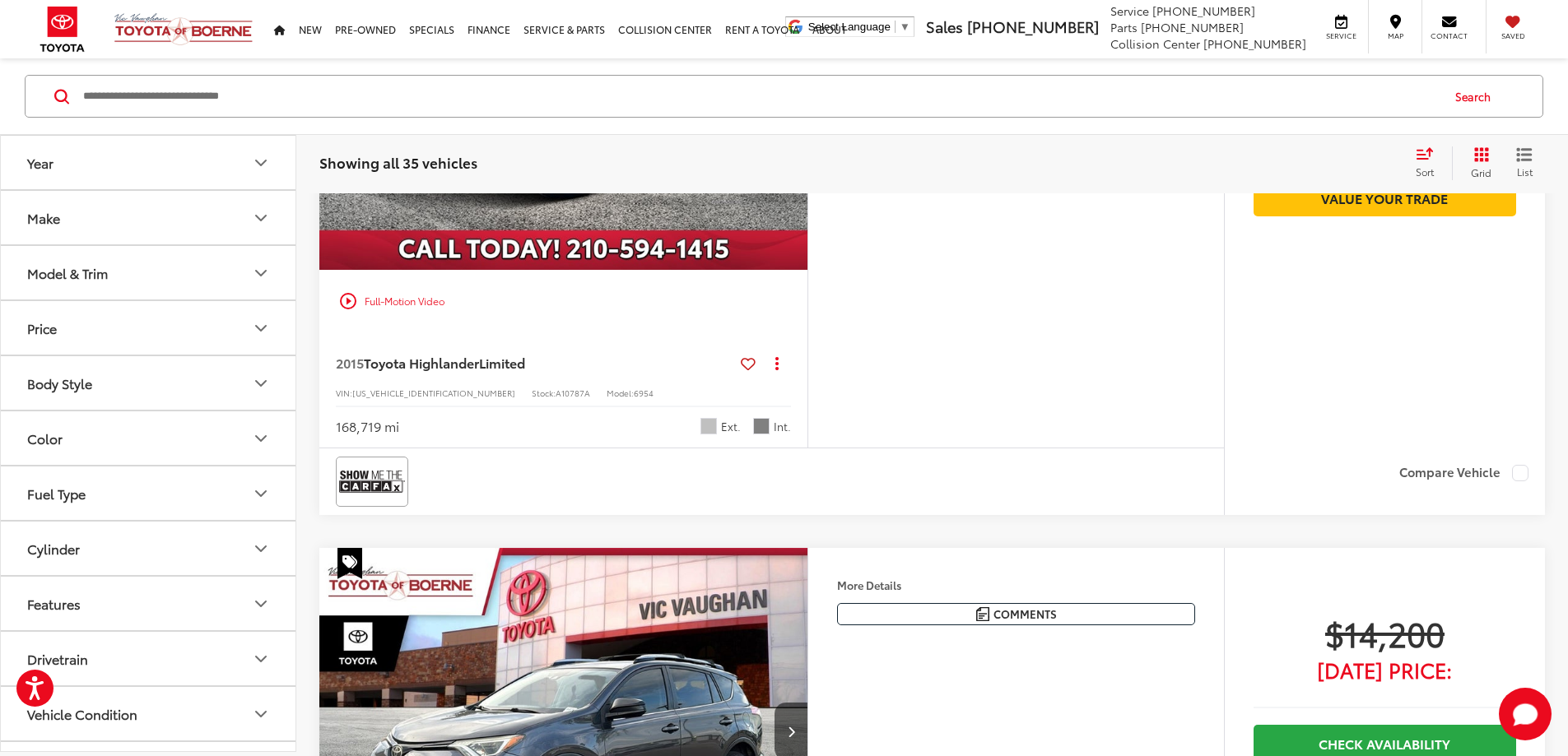
scroll to position [5195, 0]
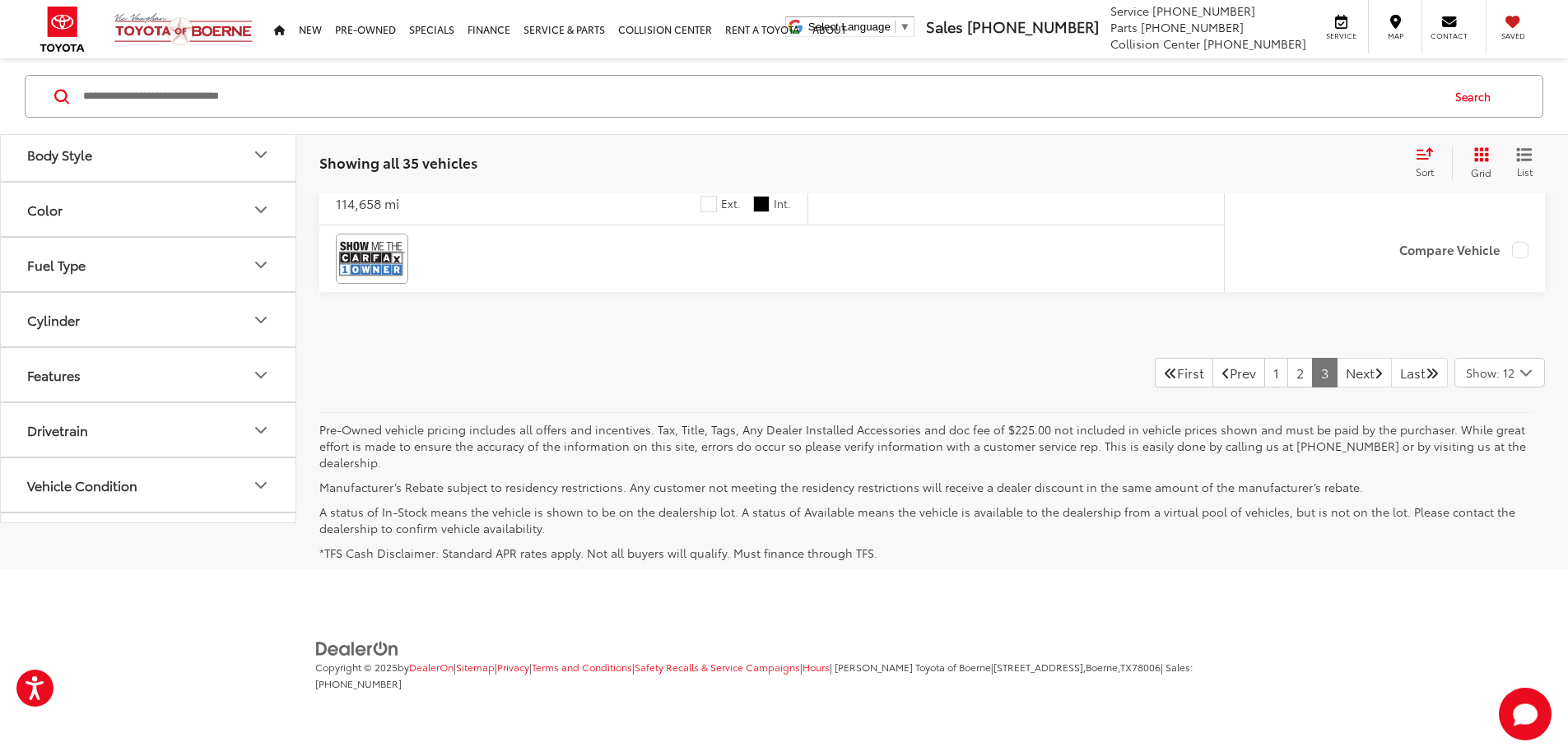
scroll to position [7417, 0]
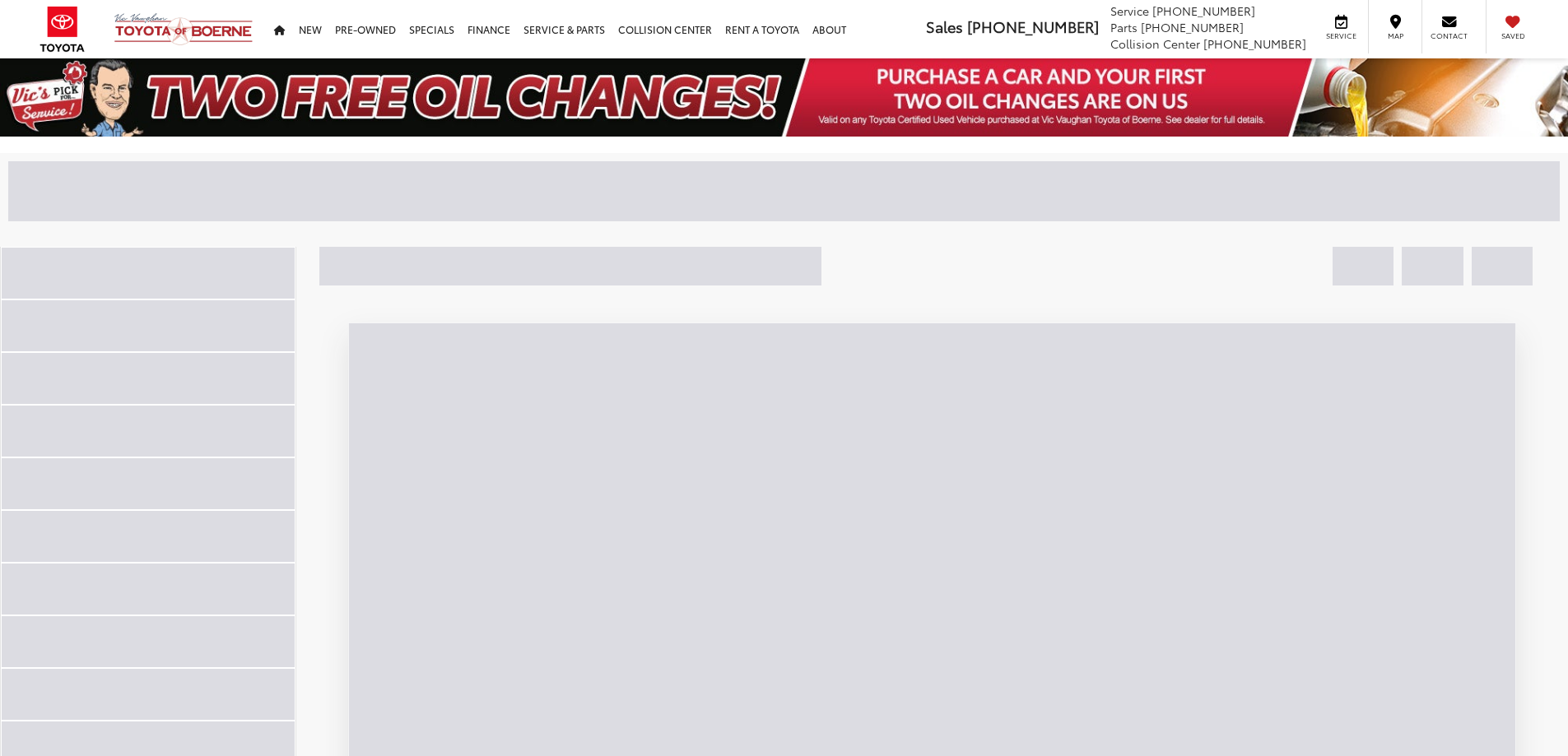
scroll to position [6207, 0]
